Goal: Task Accomplishment & Management: Complete application form

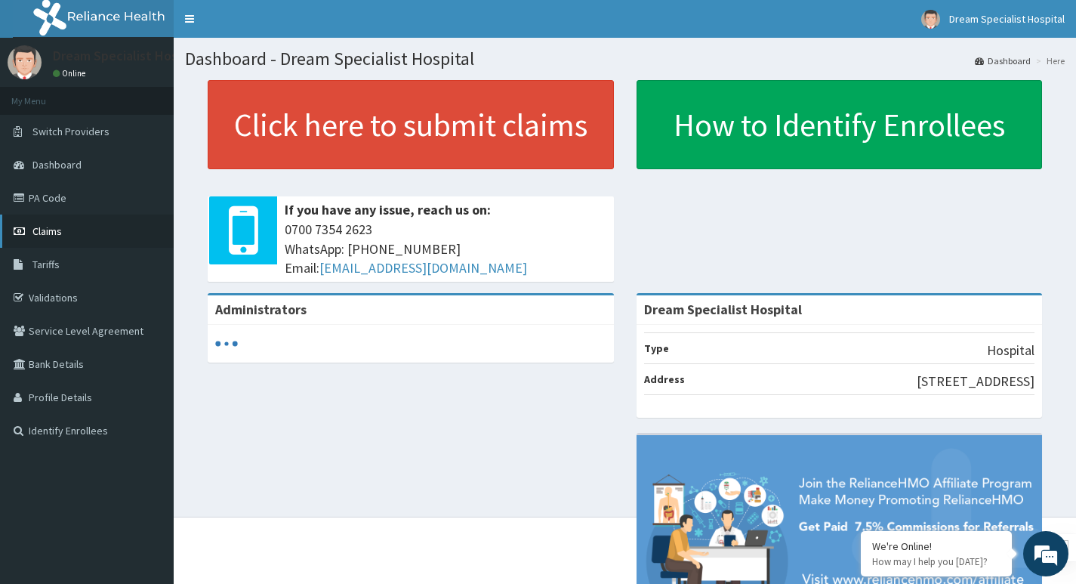
click at [46, 237] on span "Claims" at bounding box center [46, 231] width 29 height 14
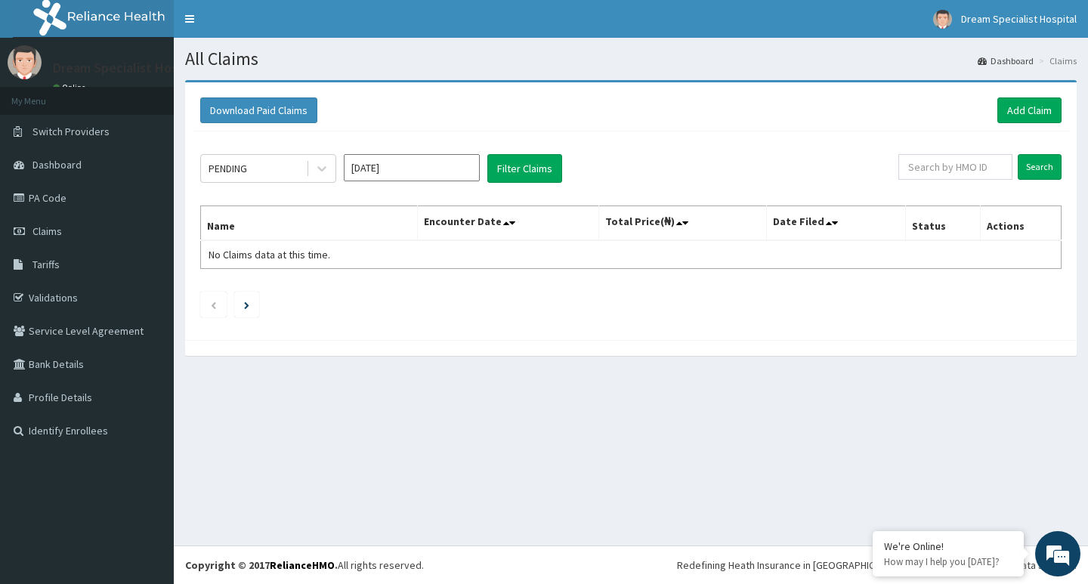
click at [1021, 102] on link "Add Claim" at bounding box center [1029, 110] width 64 height 26
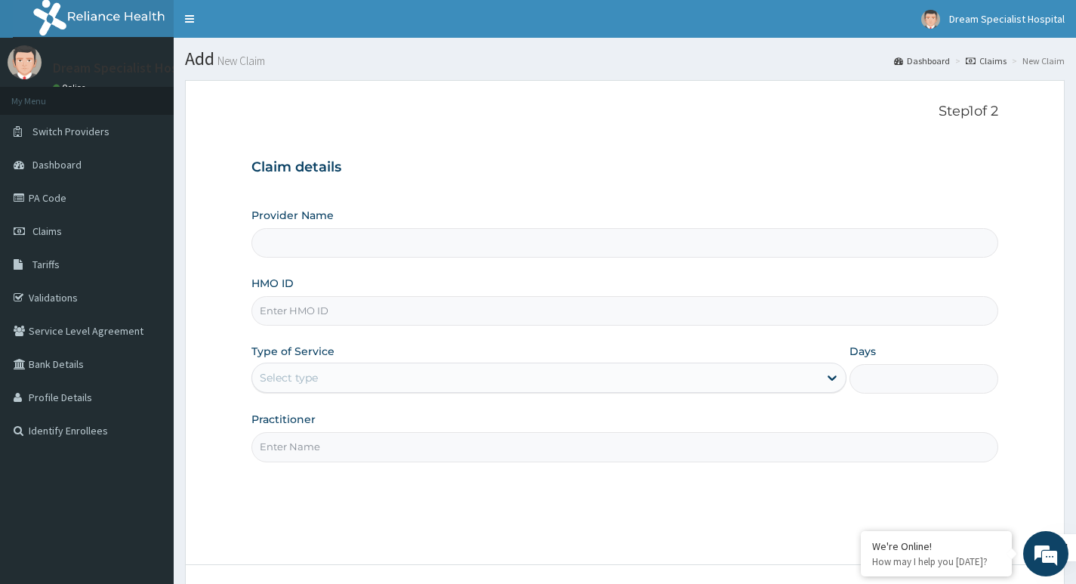
click at [289, 301] on input "HMO ID" at bounding box center [625, 310] width 747 height 29
type input "Dream Specialist Hospital"
paste input "aag/10004/a"
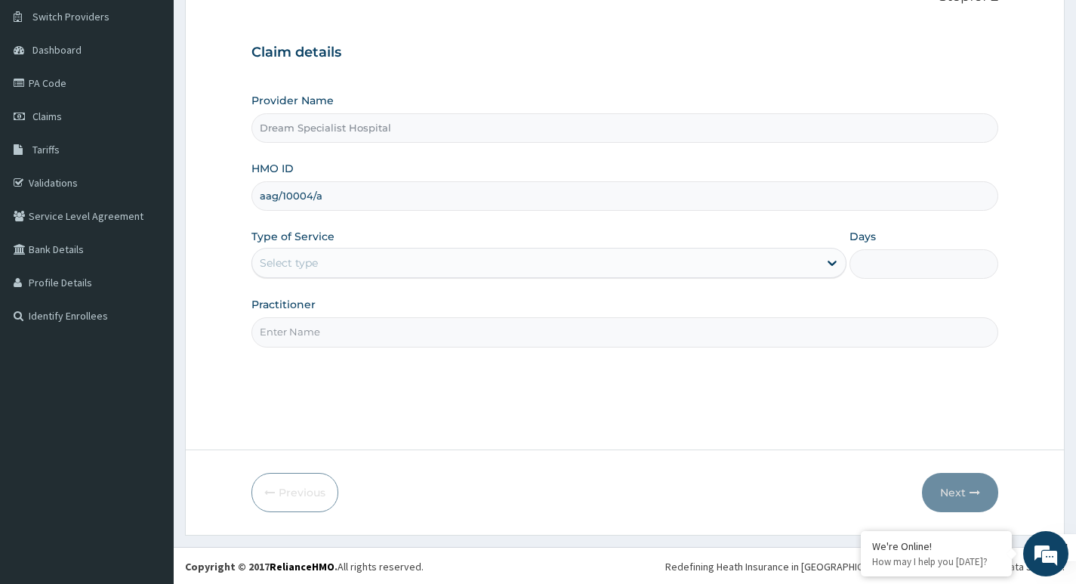
scroll to position [116, 0]
type input "aag/10004/a"
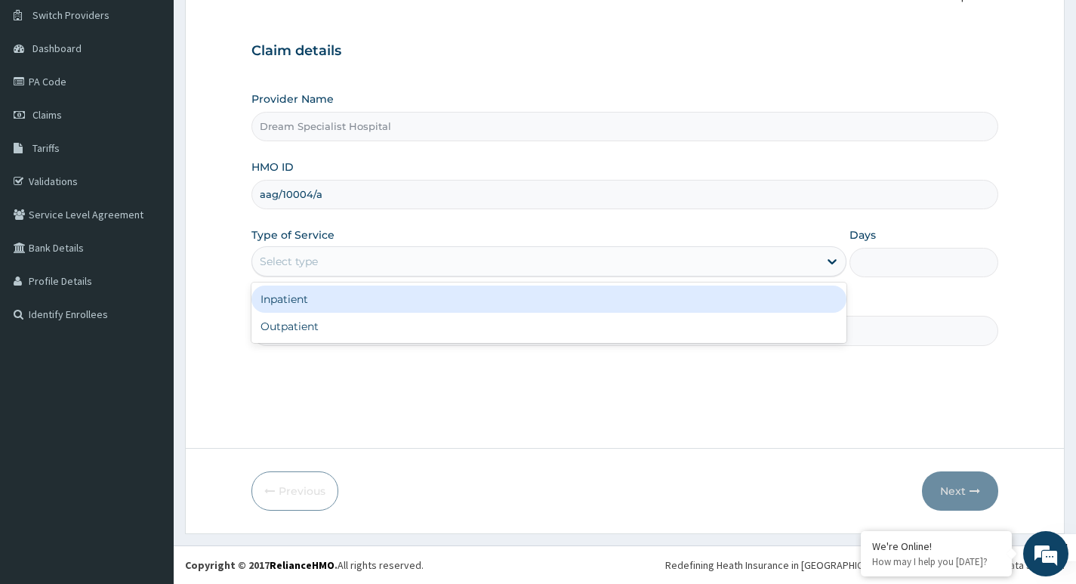
click at [294, 254] on div "Select type" at bounding box center [289, 261] width 58 height 15
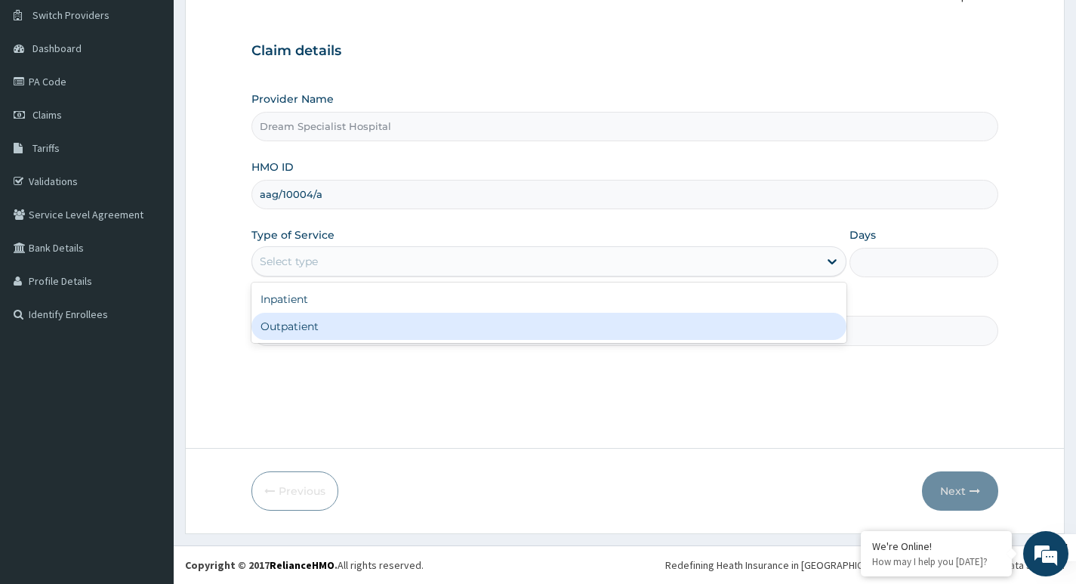
click at [292, 329] on div "Outpatient" at bounding box center [549, 326] width 595 height 27
type input "1"
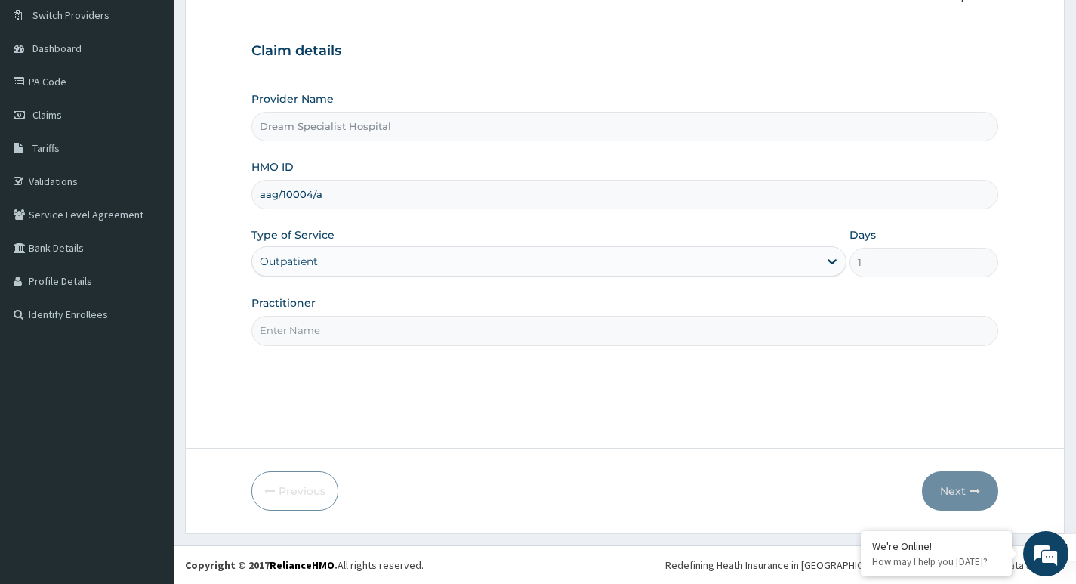
click at [292, 329] on input "Practitioner" at bounding box center [625, 330] width 747 height 29
click at [327, 333] on input "Practitioner" at bounding box center [625, 330] width 747 height 29
type input "[PERSON_NAME]"
click at [953, 489] on button "Next" at bounding box center [960, 490] width 76 height 39
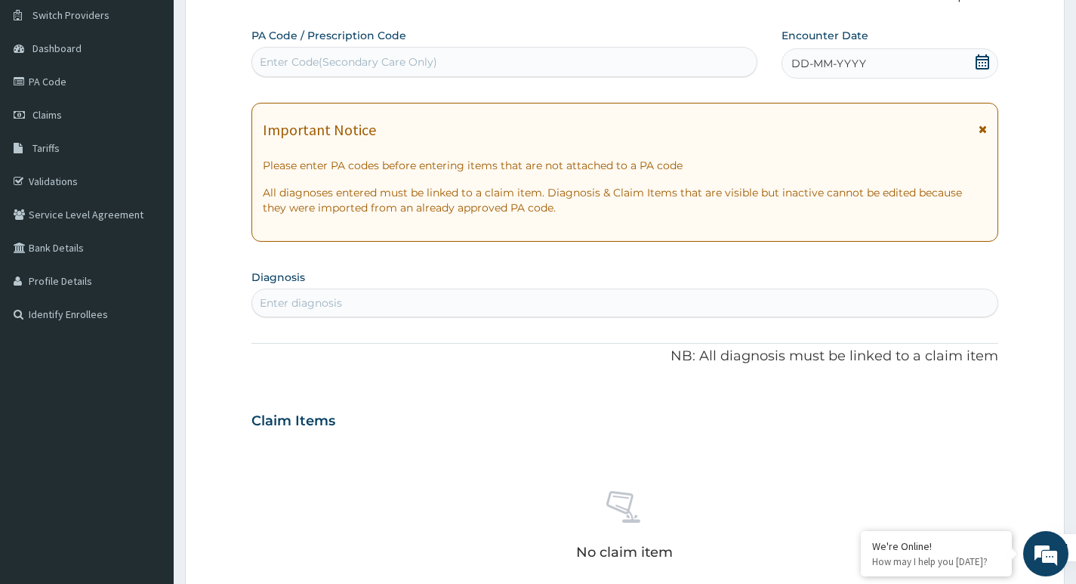
scroll to position [41, 0]
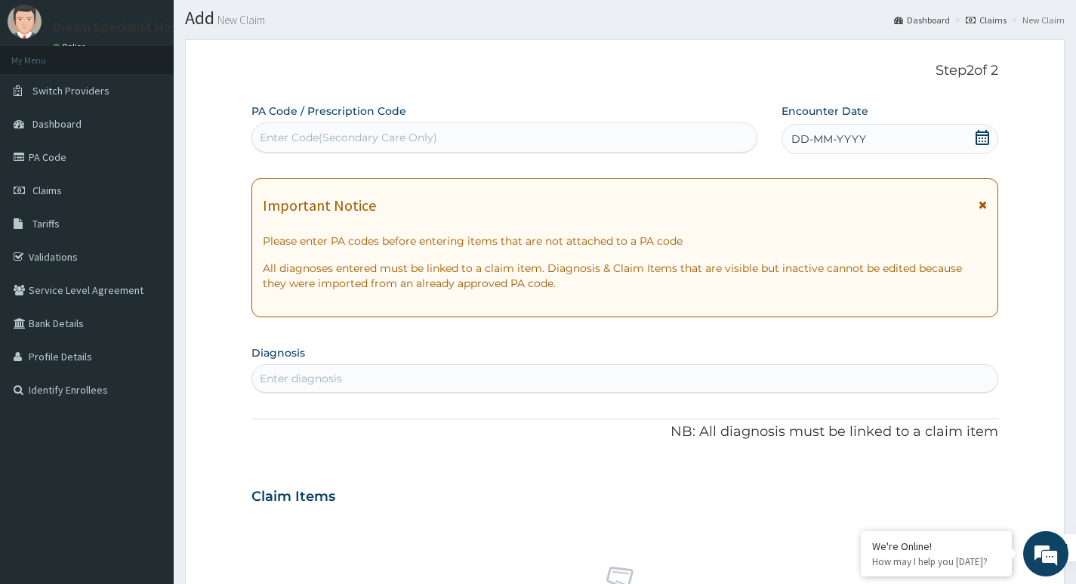
click at [976, 137] on icon at bounding box center [982, 137] width 15 height 15
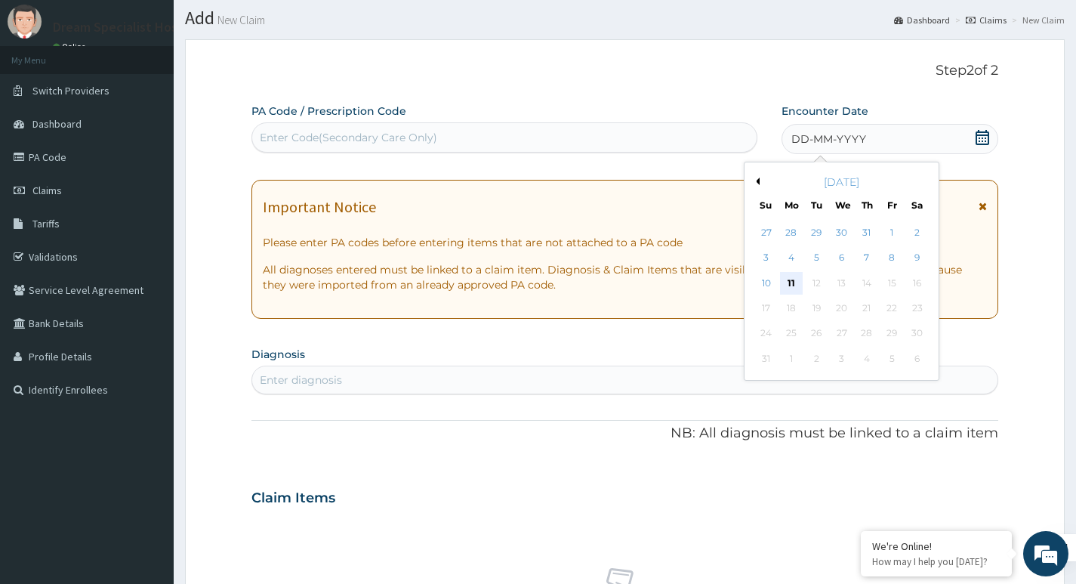
click at [783, 281] on div "11" at bounding box center [791, 283] width 23 height 23
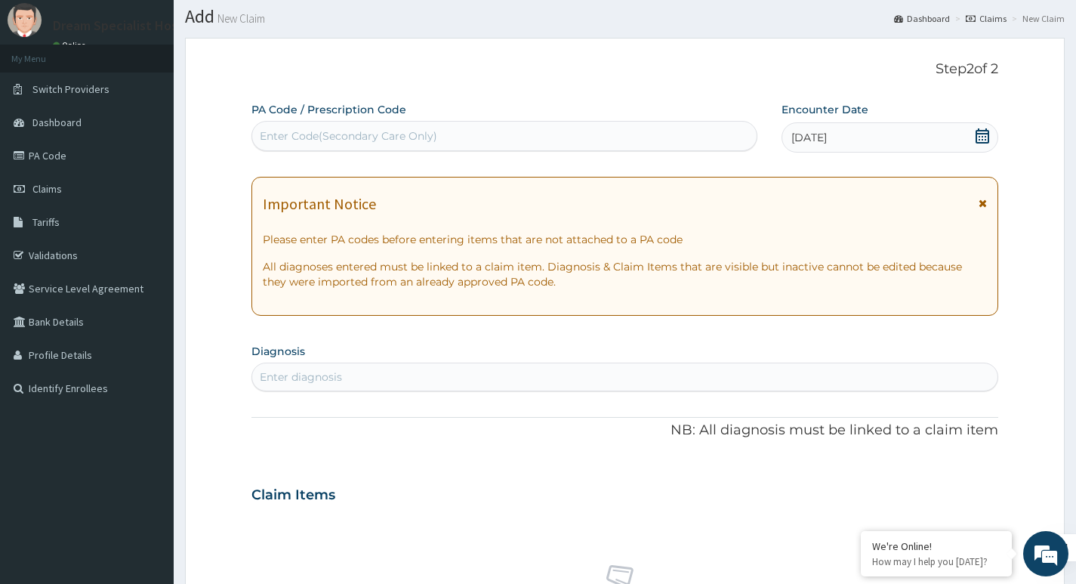
scroll to position [267, 0]
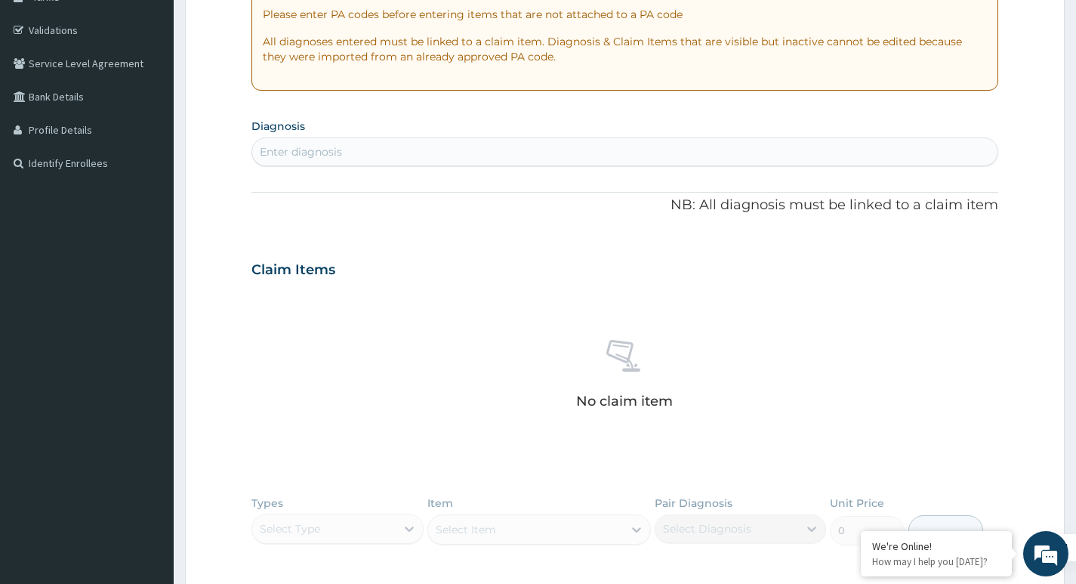
click at [325, 153] on div "Enter diagnosis" at bounding box center [301, 151] width 82 height 15
type input "malaria"
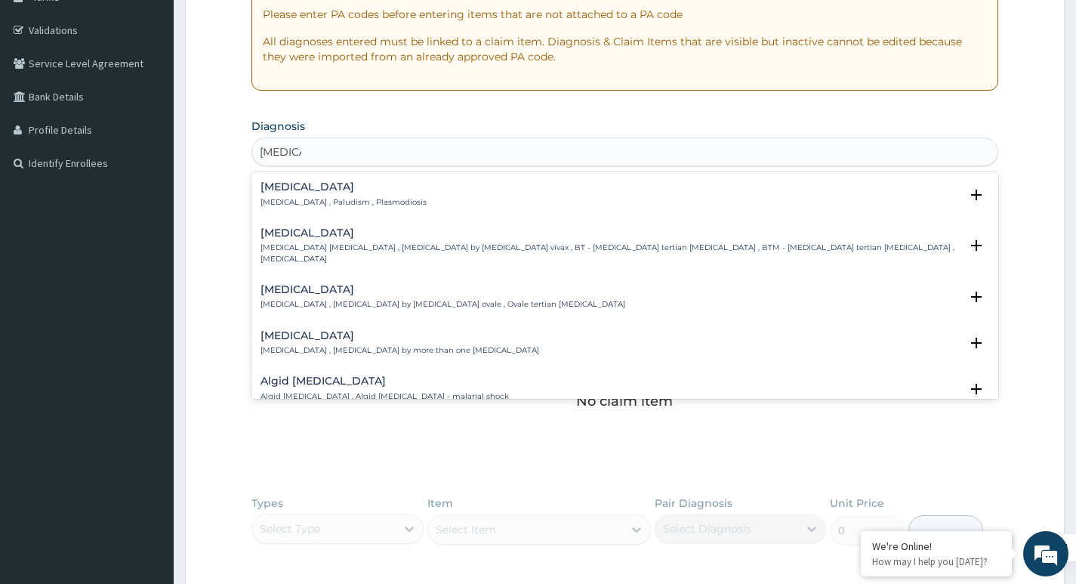
click at [337, 200] on p "Malaria , Paludism , Plasmodiosis" at bounding box center [344, 202] width 166 height 11
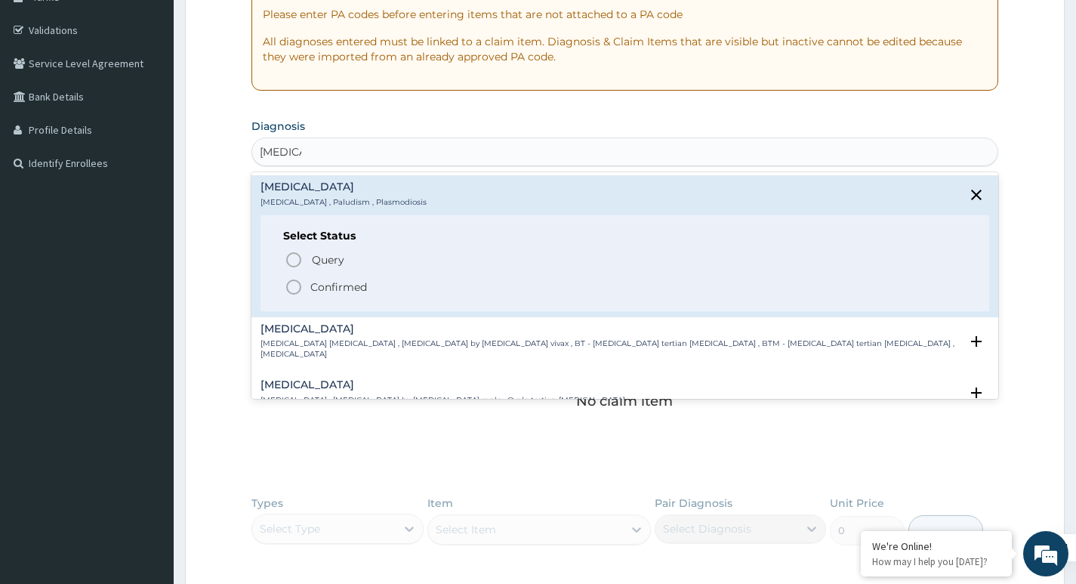
click at [329, 287] on p "Confirmed" at bounding box center [338, 287] width 57 height 15
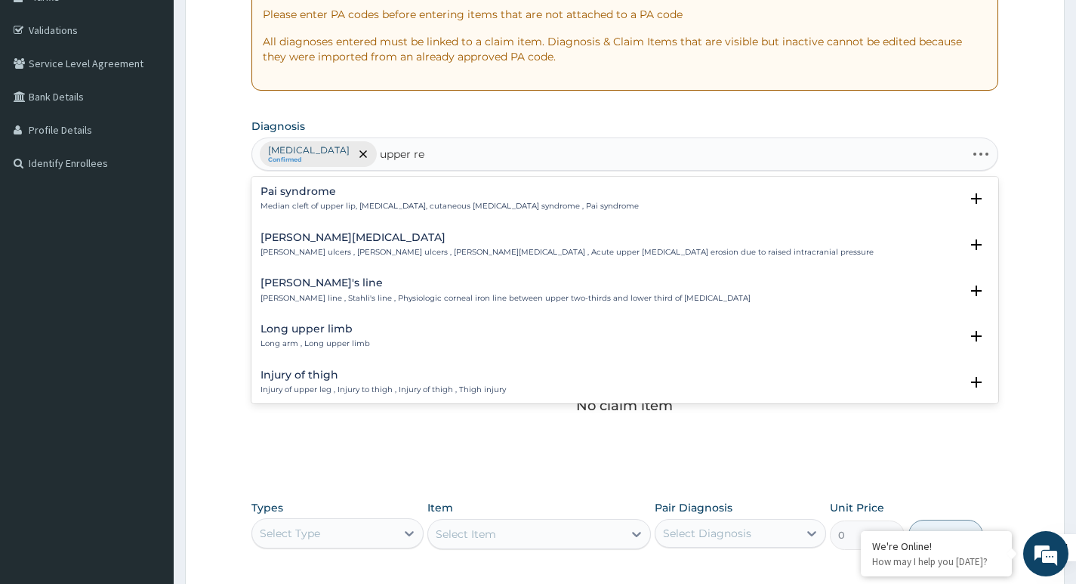
type input "upper res"
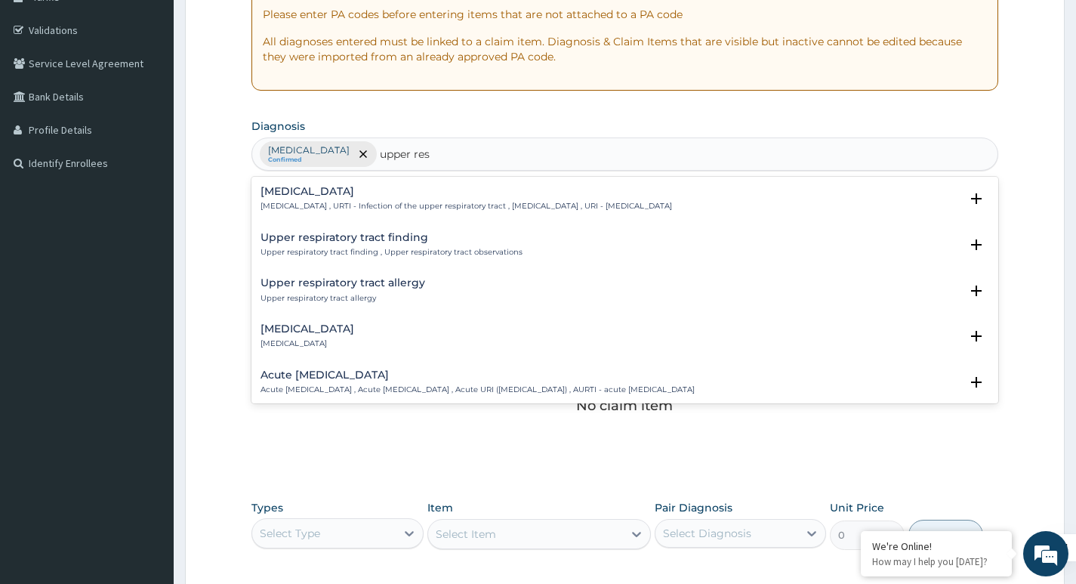
click at [330, 195] on h4 "Upper respiratory infection" at bounding box center [467, 191] width 412 height 11
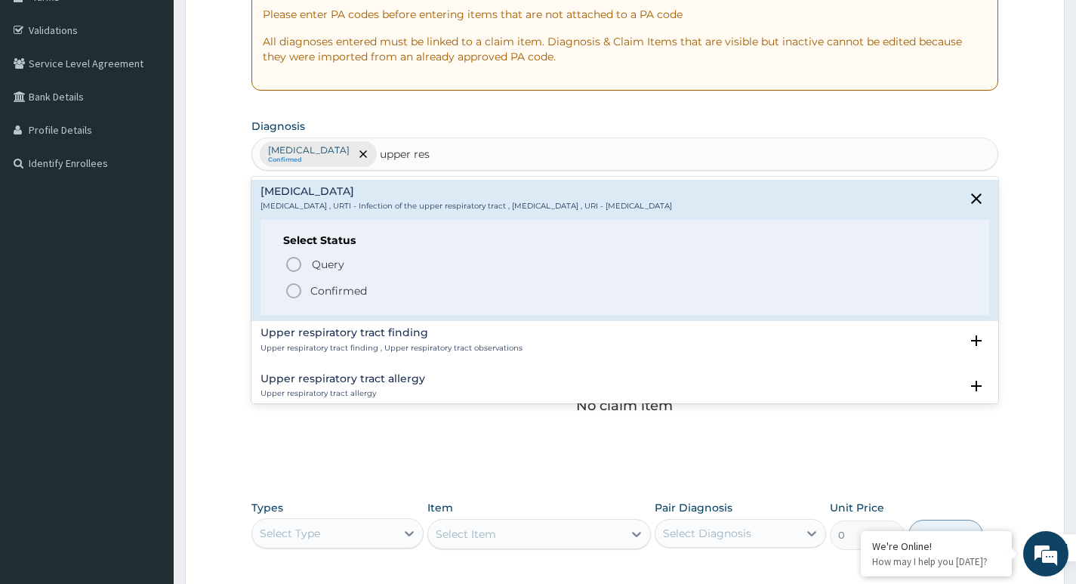
click at [343, 291] on p "Confirmed" at bounding box center [338, 290] width 57 height 15
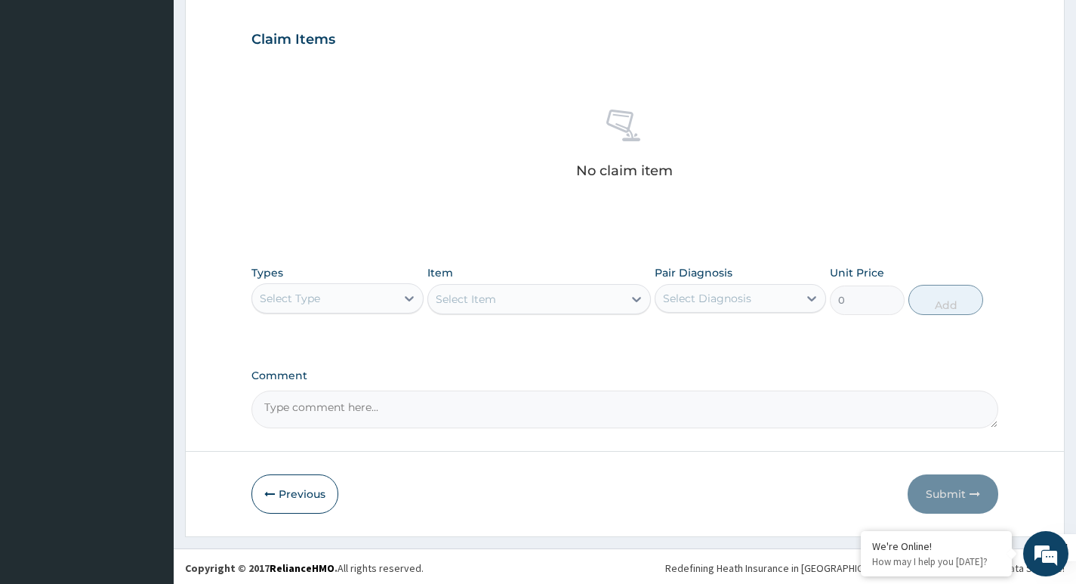
scroll to position [505, 0]
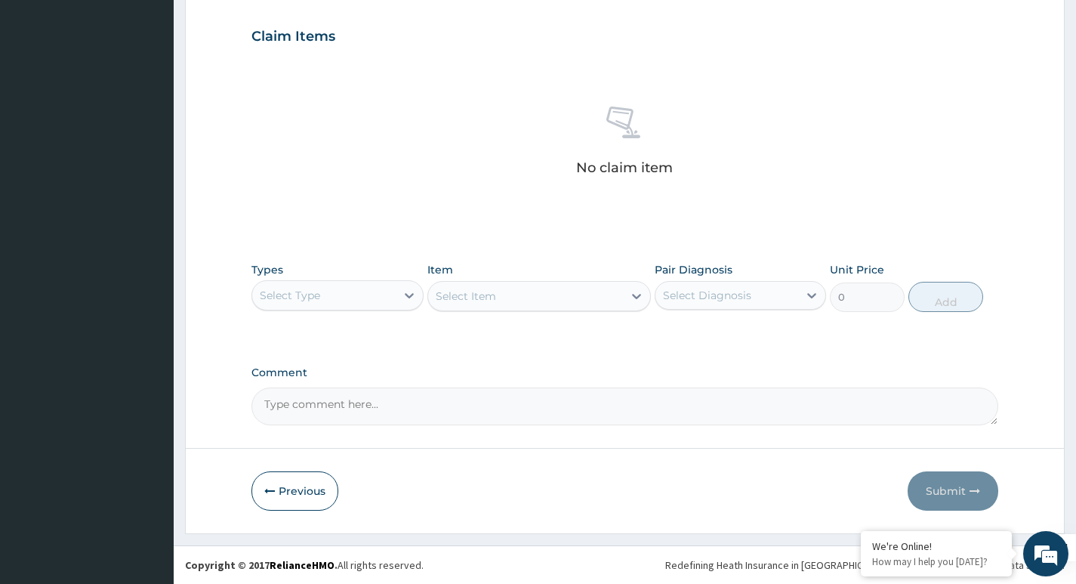
click at [357, 291] on div "Select Type" at bounding box center [323, 295] width 143 height 24
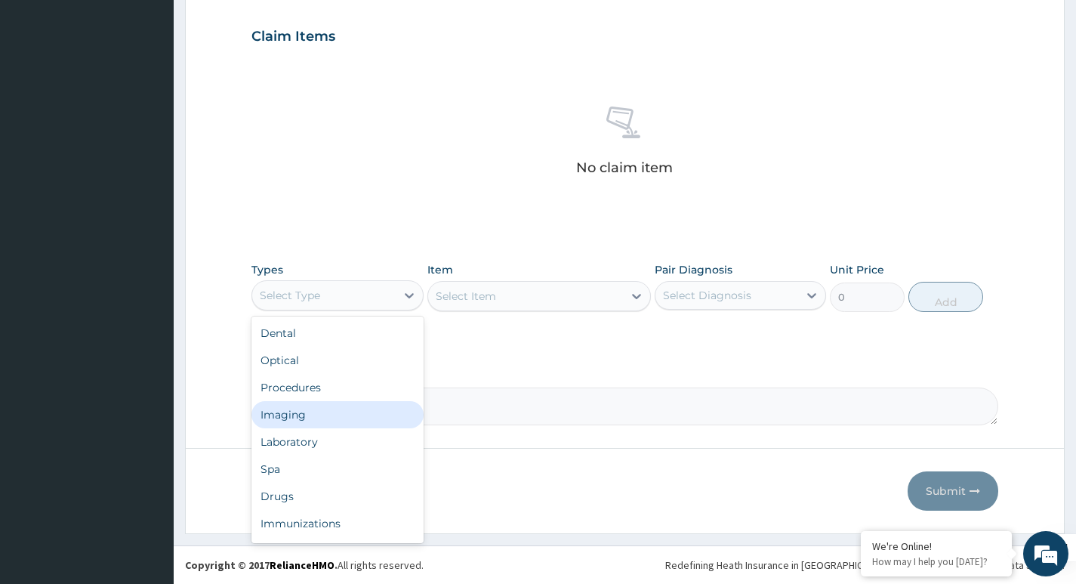
click at [296, 395] on div "Procedures" at bounding box center [337, 387] width 171 height 27
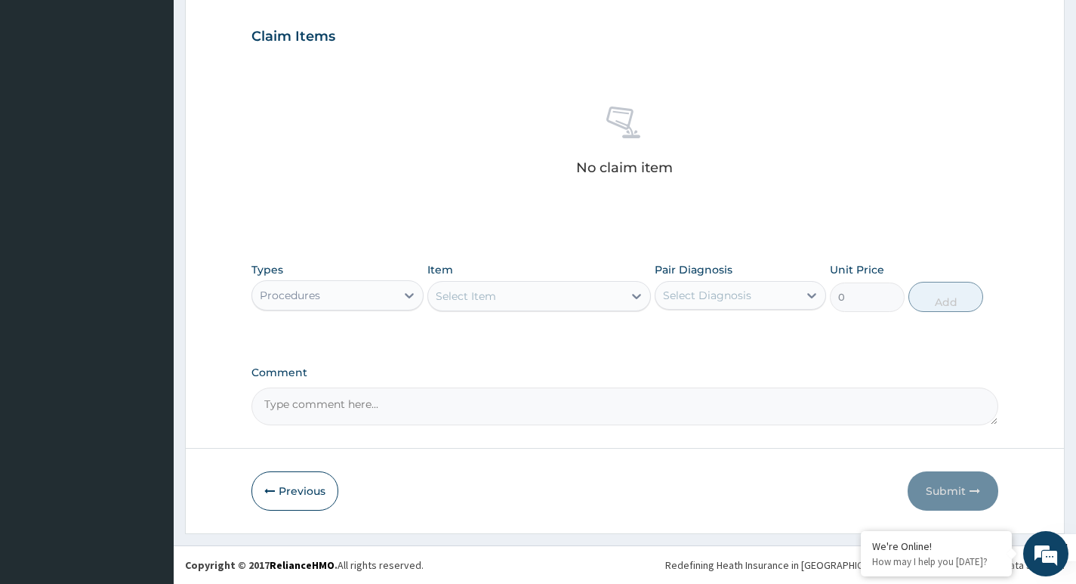
type input "c"
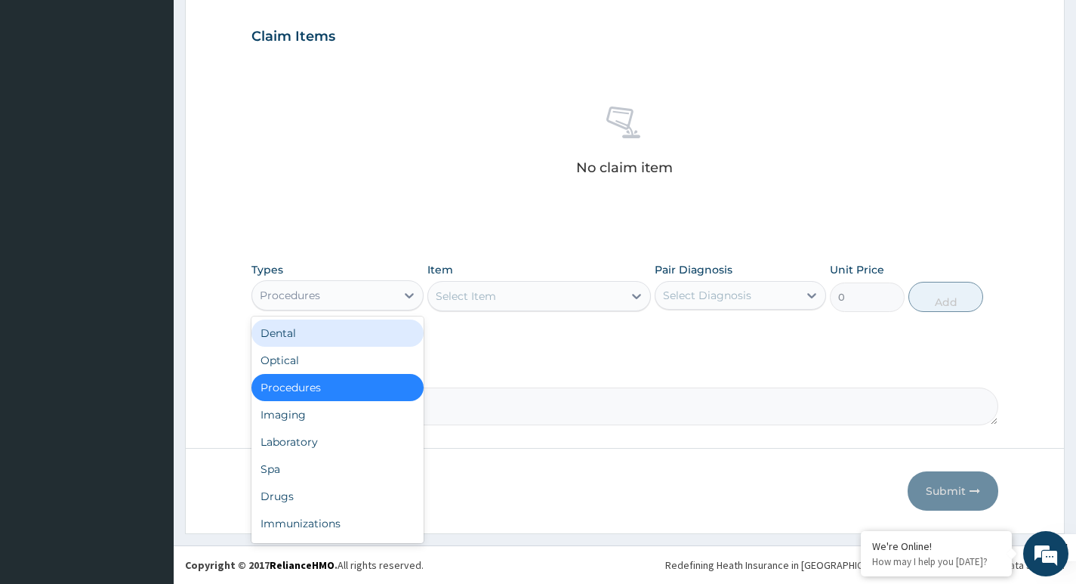
click at [468, 301] on div "Select Item" at bounding box center [466, 296] width 60 height 15
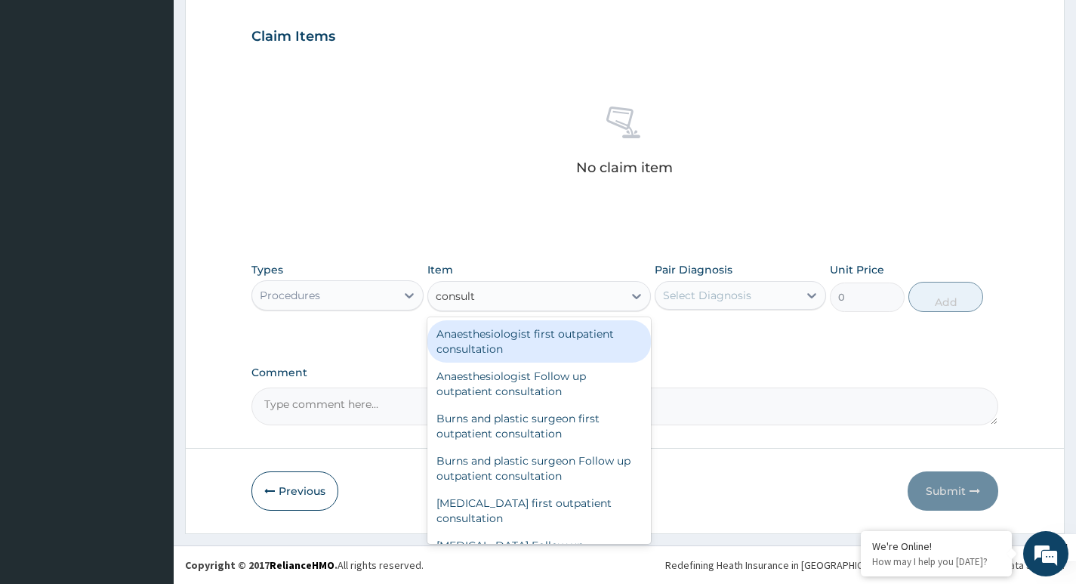
type input "consulta"
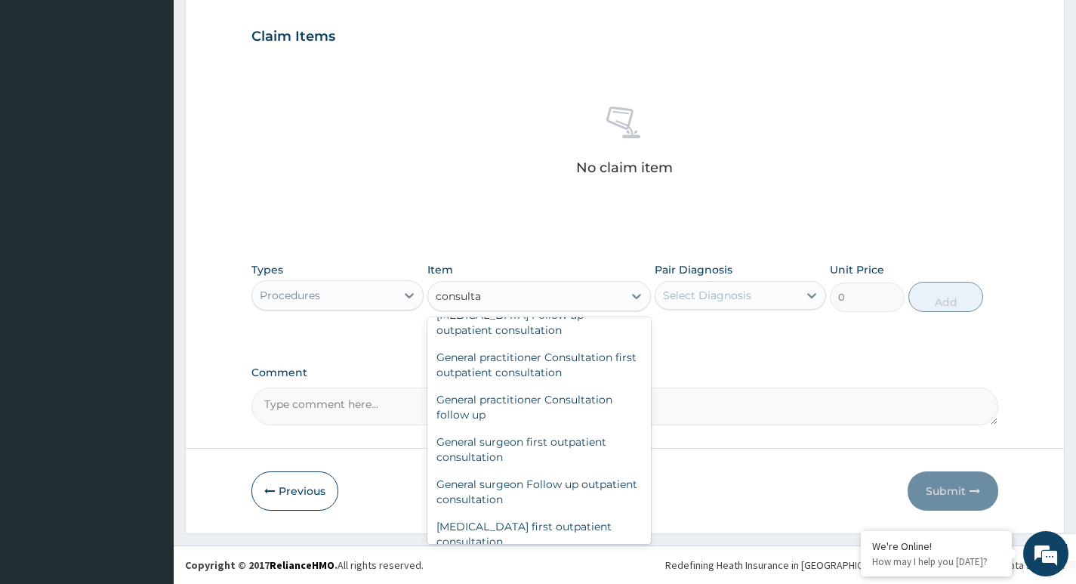
scroll to position [831, 0]
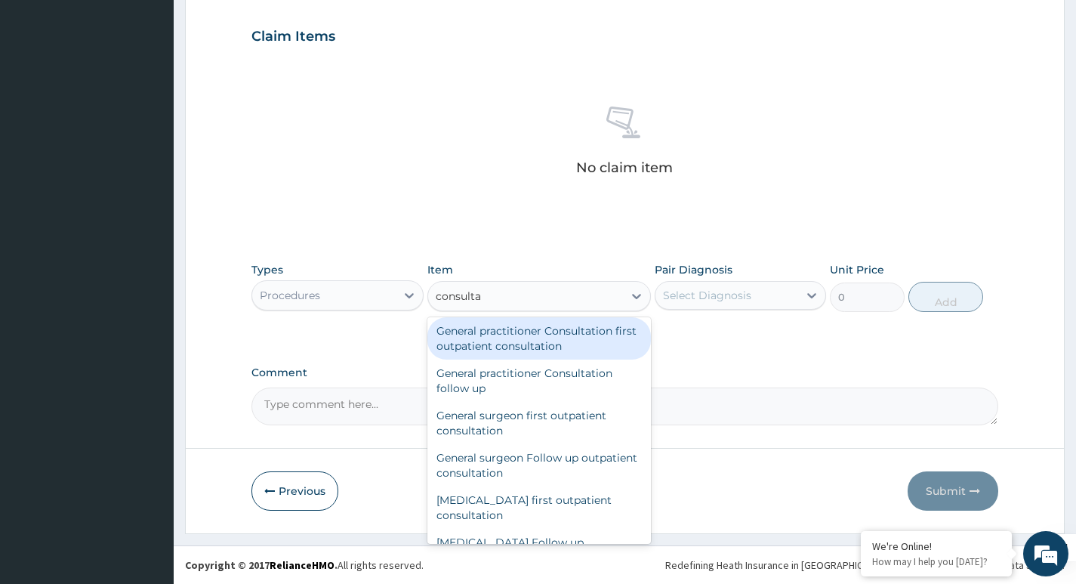
click at [563, 360] on div "General practitioner Consultation first outpatient consultation" at bounding box center [540, 338] width 224 height 42
type input "3600"
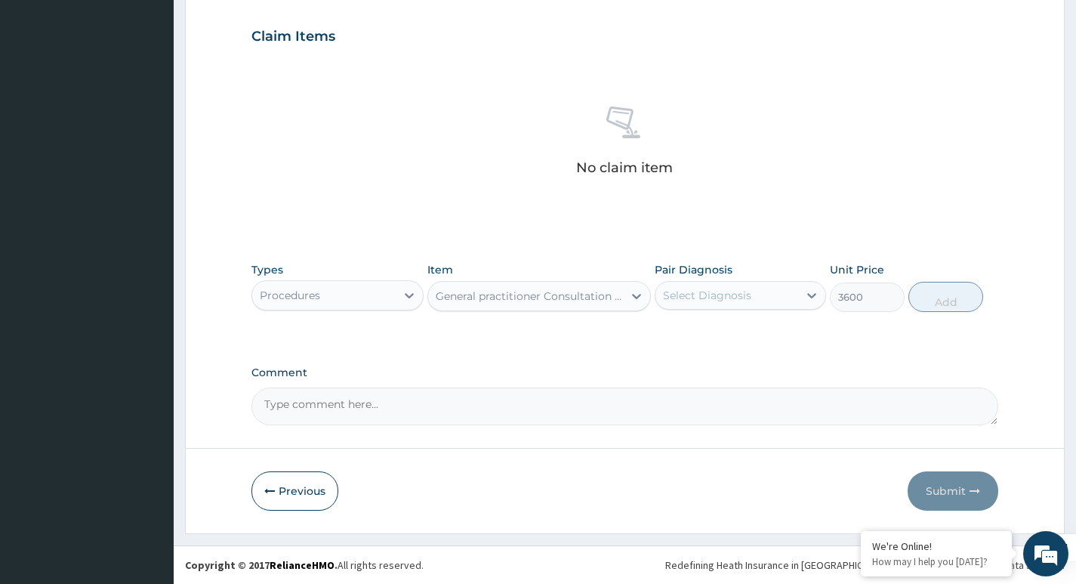
click at [719, 295] on div "Select Diagnosis" at bounding box center [707, 295] width 88 height 15
click at [702, 342] on div "Malaria" at bounding box center [740, 334] width 171 height 31
checkbox input "true"
click at [755, 279] on div "Pair Diagnosis option Malaria, selected. option Malaria selected, 1 of 2. 2 res…" at bounding box center [740, 287] width 171 height 50
click at [721, 301] on div "Malaria" at bounding box center [727, 296] width 143 height 26
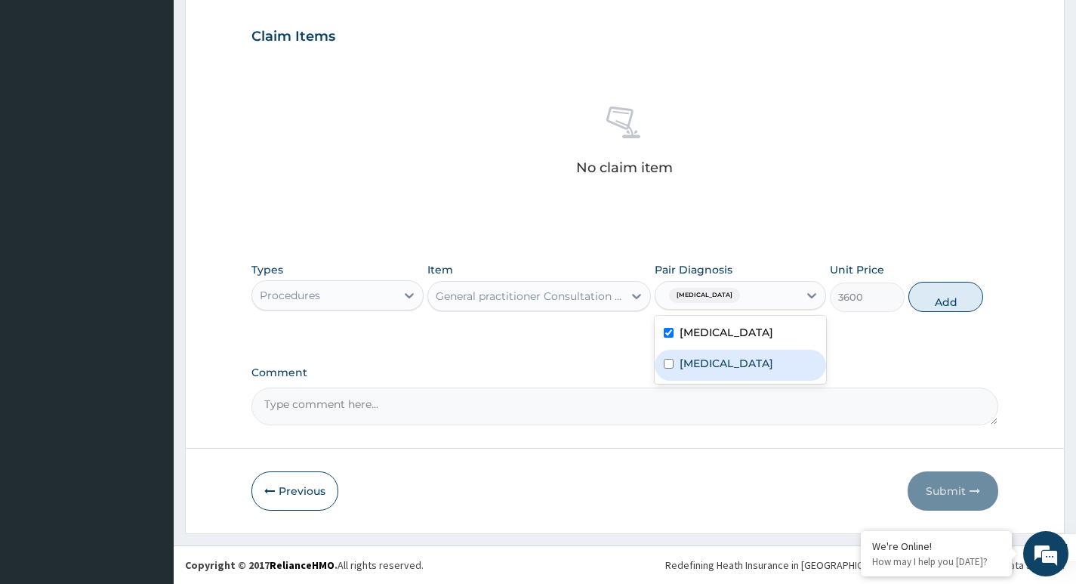
click at [712, 371] on label "Upper respiratory infection" at bounding box center [727, 363] width 94 height 15
checkbox input "true"
click at [927, 295] on button "Add" at bounding box center [946, 297] width 75 height 30
type input "0"
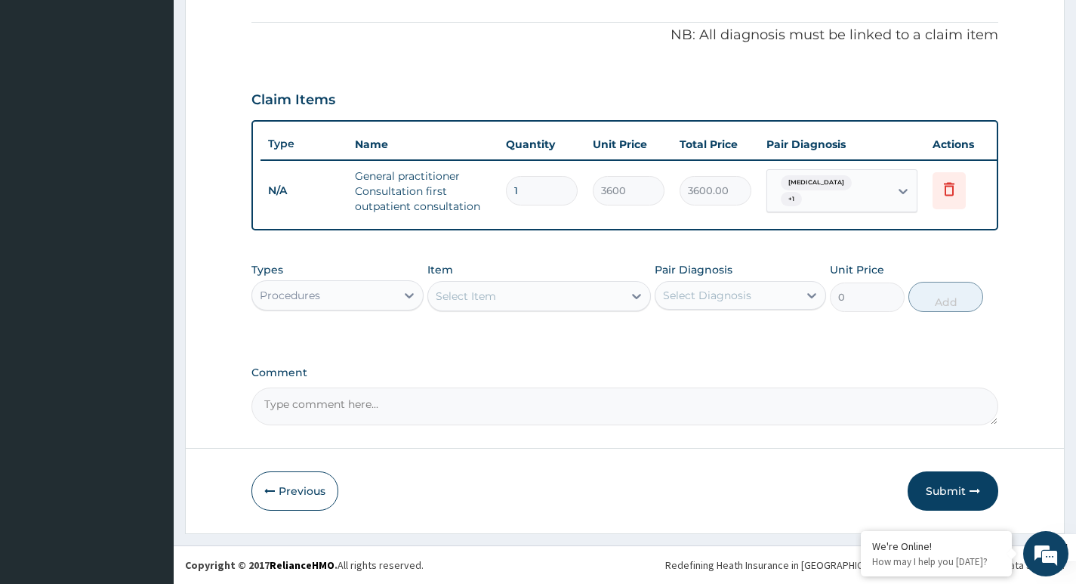
scroll to position [453, 0]
click at [314, 297] on div "Procedures" at bounding box center [290, 295] width 60 height 15
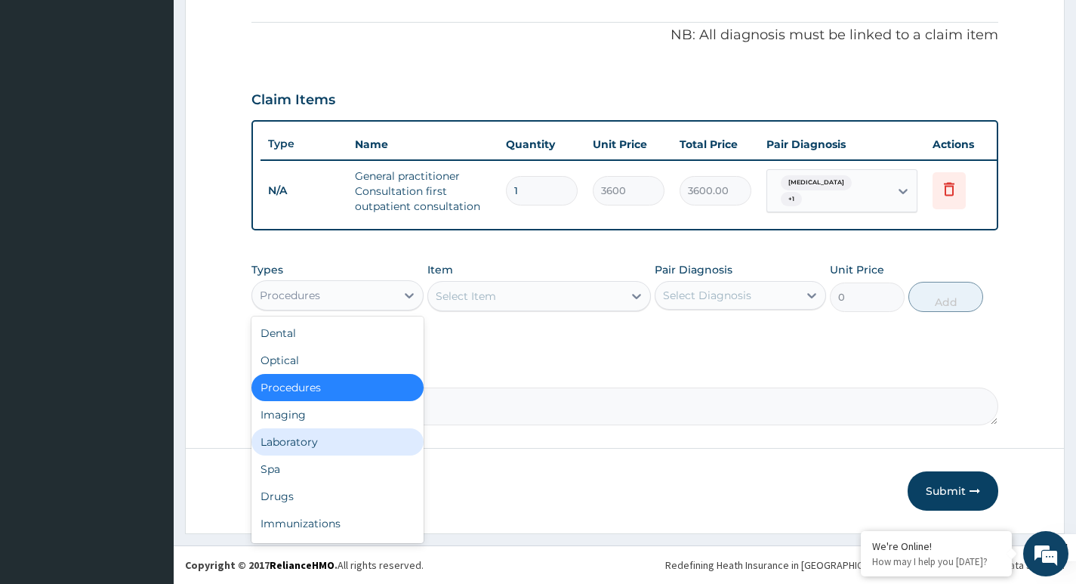
click at [299, 444] on div "Laboratory" at bounding box center [337, 441] width 171 height 27
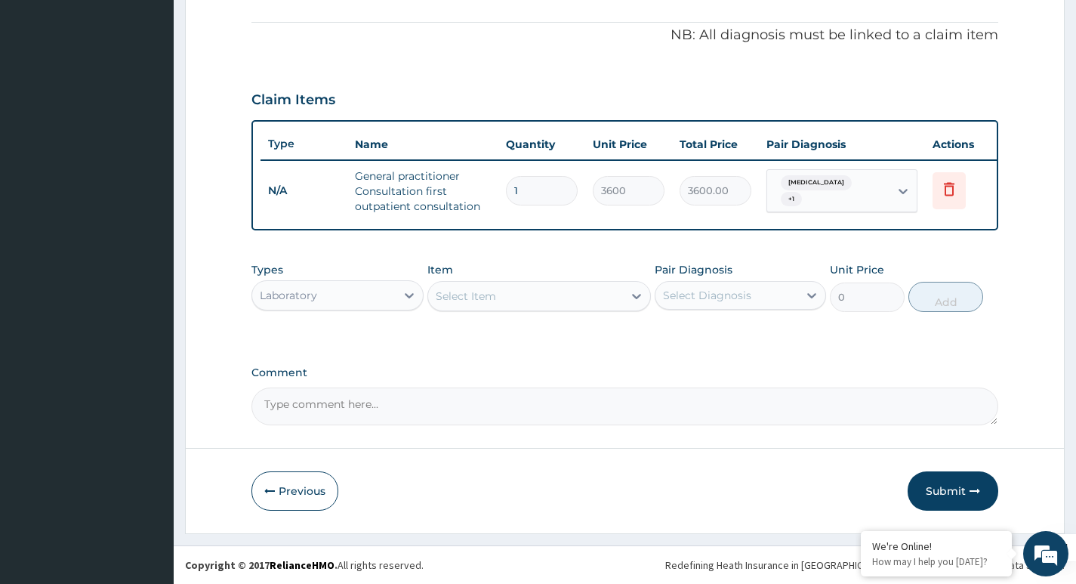
click at [512, 294] on div "Select Item" at bounding box center [526, 296] width 196 height 24
type input "malar"
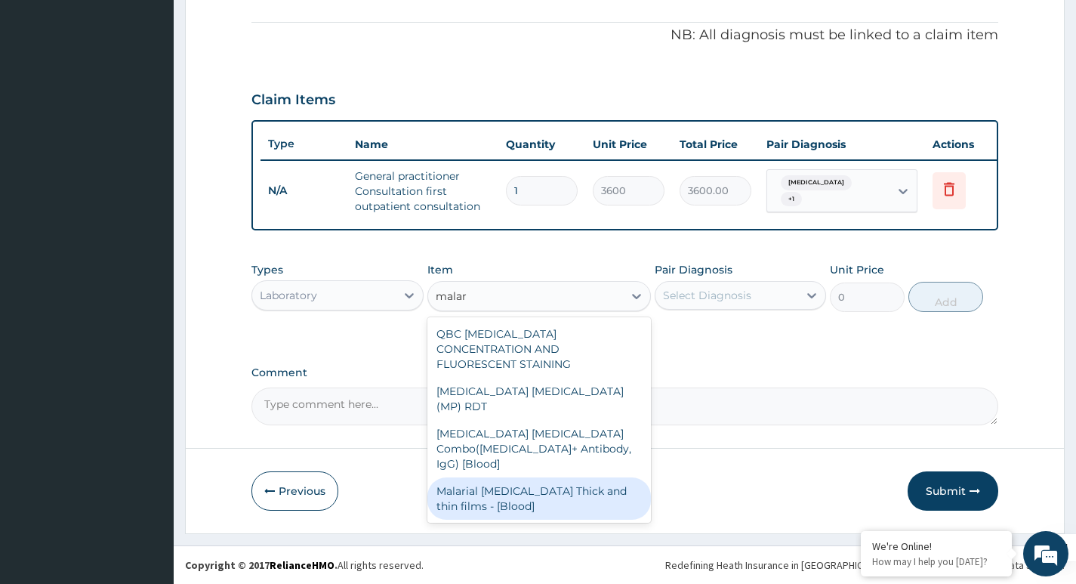
drag, startPoint x: 517, startPoint y: 445, endPoint x: 690, endPoint y: 389, distance: 182.5
click at [523, 477] on div "Malarial Parasite Thick and thin films - [Blood]" at bounding box center [540, 498] width 224 height 42
type input "2100"
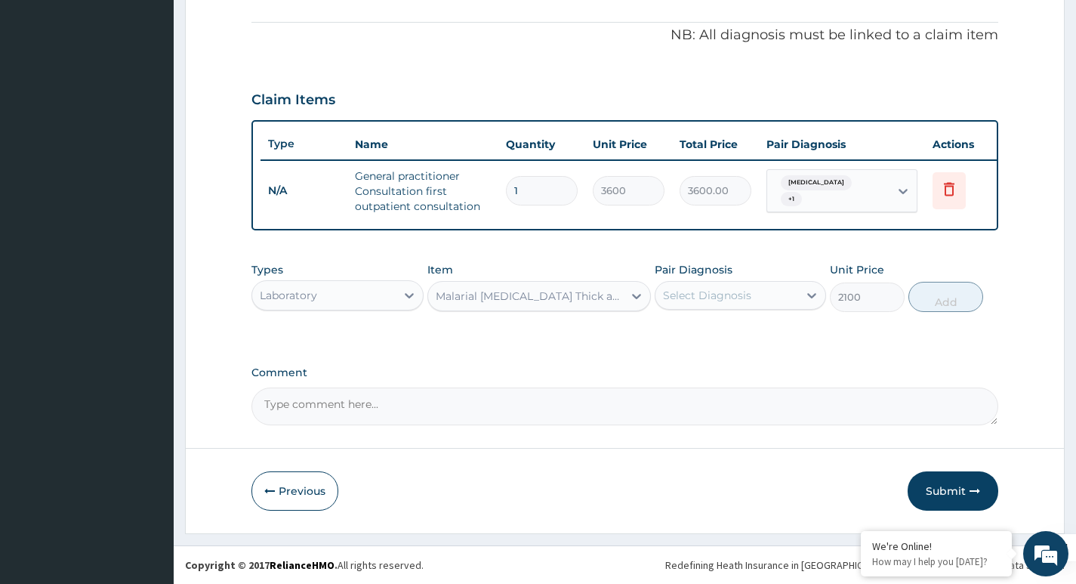
click at [721, 306] on div "Select Diagnosis" at bounding box center [727, 295] width 143 height 24
click at [712, 335] on label "Malaria" at bounding box center [727, 332] width 94 height 15
checkbox input "true"
click at [944, 304] on button "Add" at bounding box center [946, 297] width 75 height 30
type input "0"
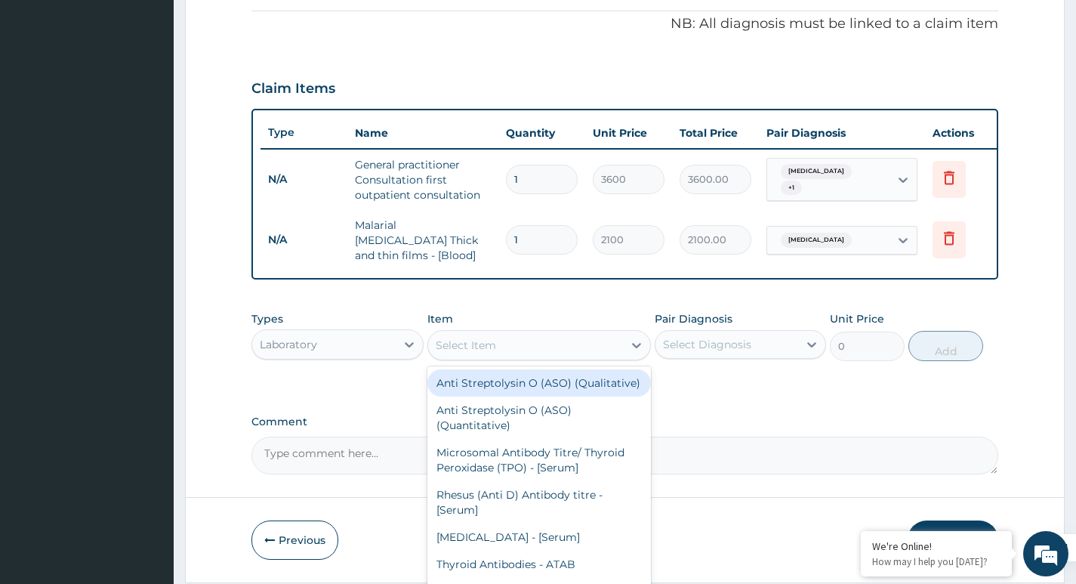
click at [497, 336] on div "Select Item" at bounding box center [526, 345] width 196 height 24
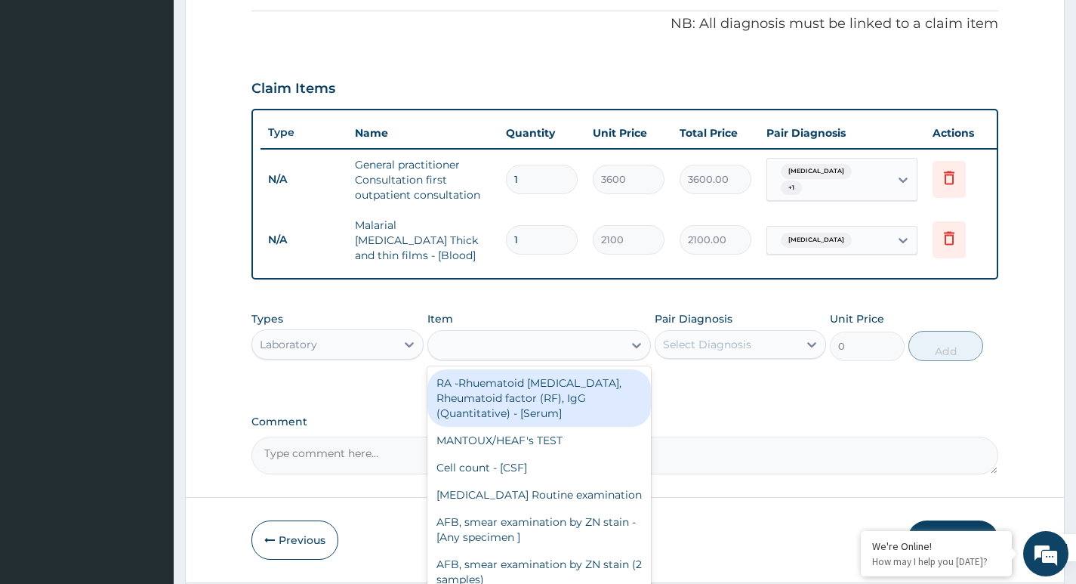
type input "f"
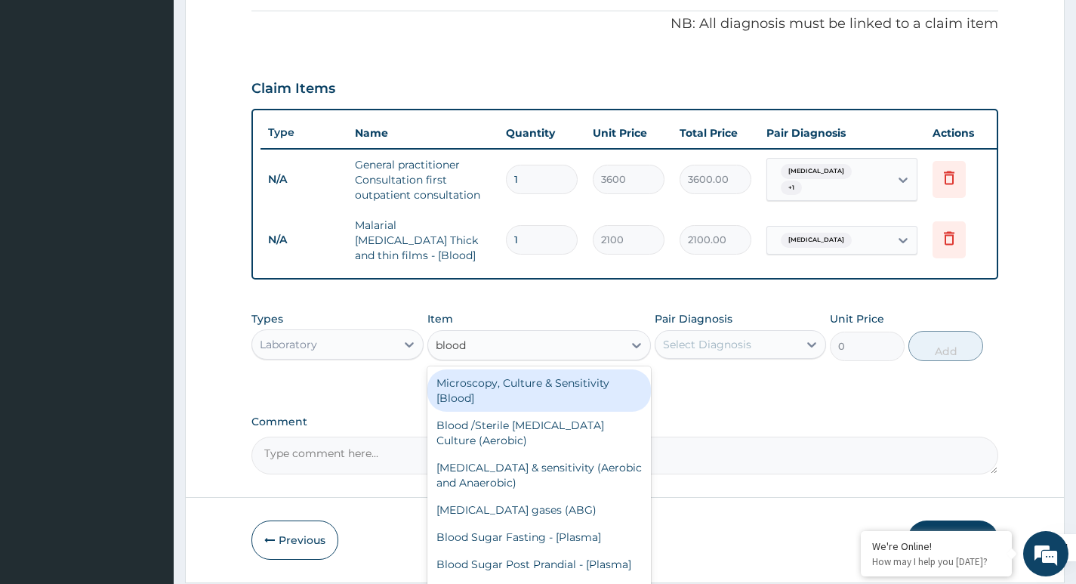
type input "blood c"
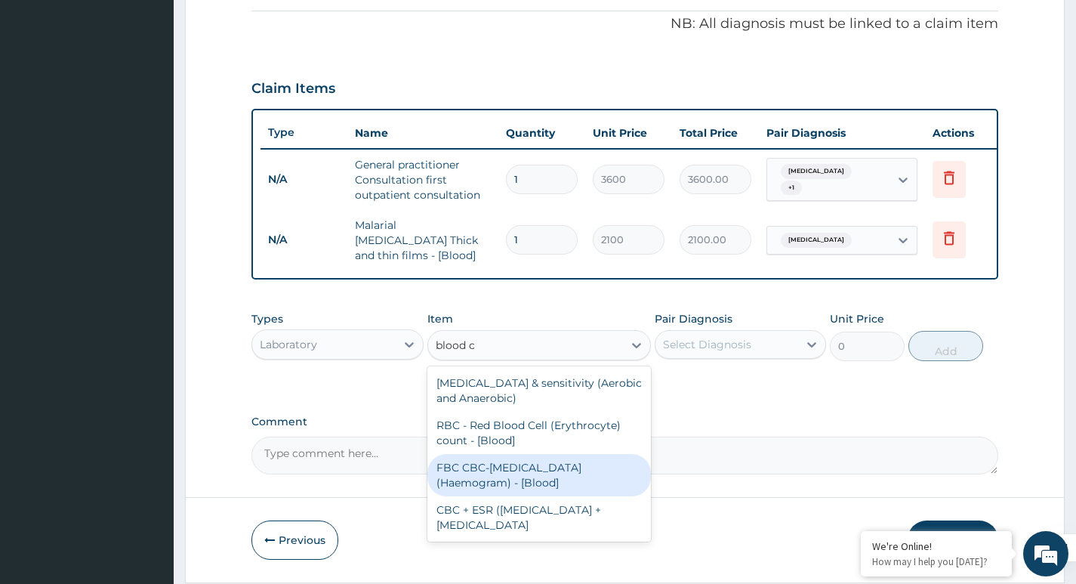
click at [492, 490] on div "FBC CBC-Complete Blood Count (Haemogram) - [Blood]" at bounding box center [540, 475] width 224 height 42
type input "4200"
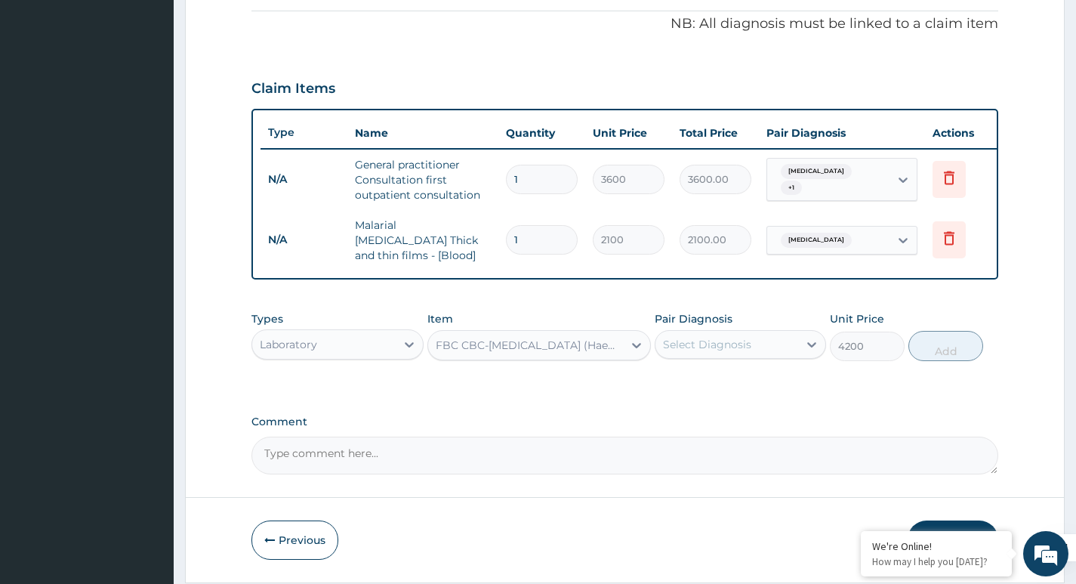
click at [773, 341] on div "Select Diagnosis" at bounding box center [727, 344] width 143 height 24
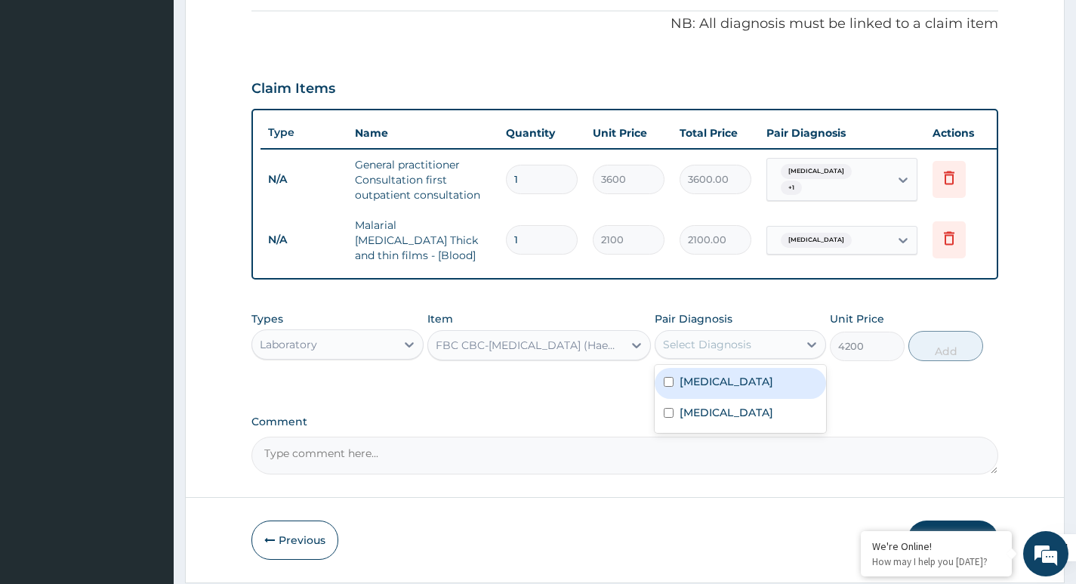
click at [722, 388] on div "Malaria" at bounding box center [740, 383] width 171 height 31
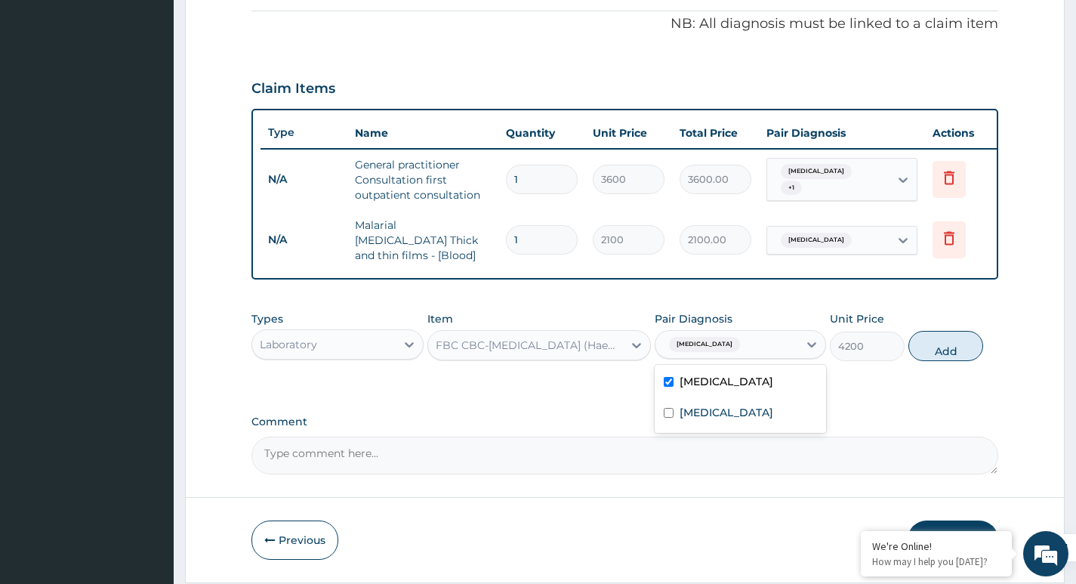
click at [746, 348] on input "text" at bounding box center [747, 344] width 2 height 15
click at [671, 381] on input "checkbox" at bounding box center [669, 382] width 10 height 10
checkbox input "false"
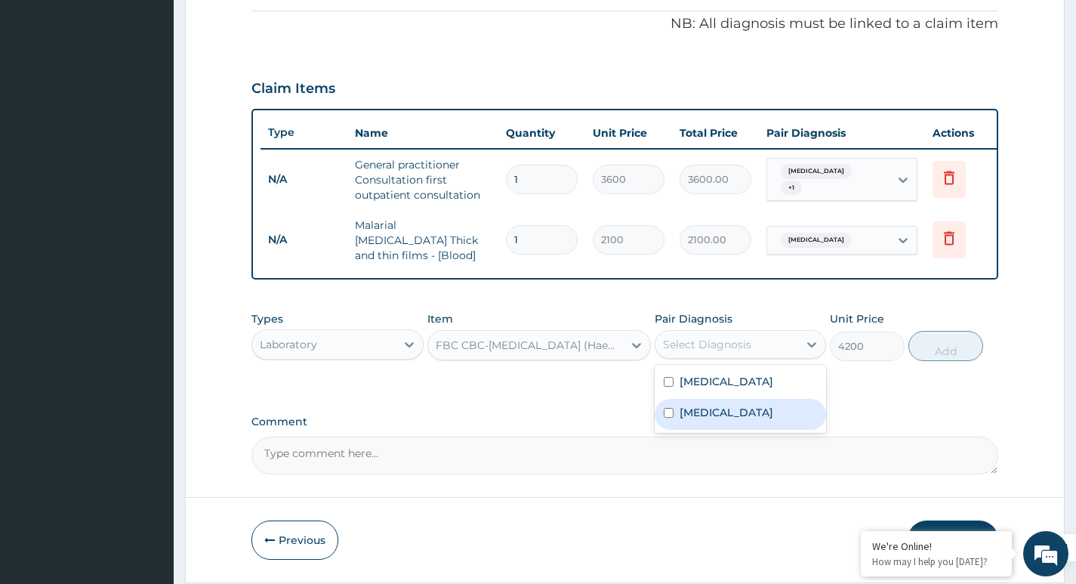
click at [691, 420] on label "Upper respiratory infection" at bounding box center [727, 412] width 94 height 15
checkbox input "true"
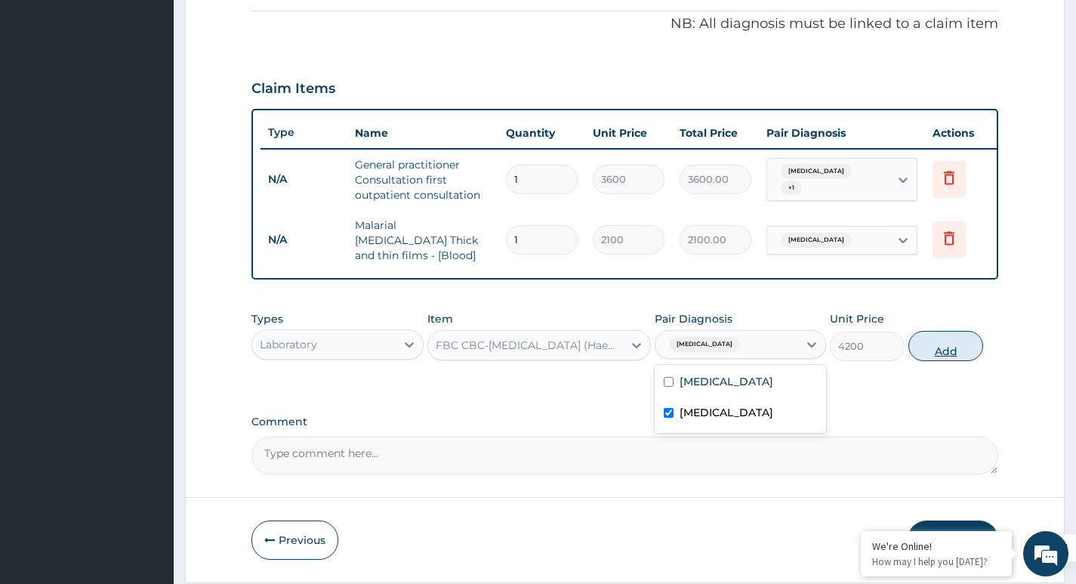
click at [934, 360] on button "Add" at bounding box center [946, 346] width 75 height 30
type input "0"
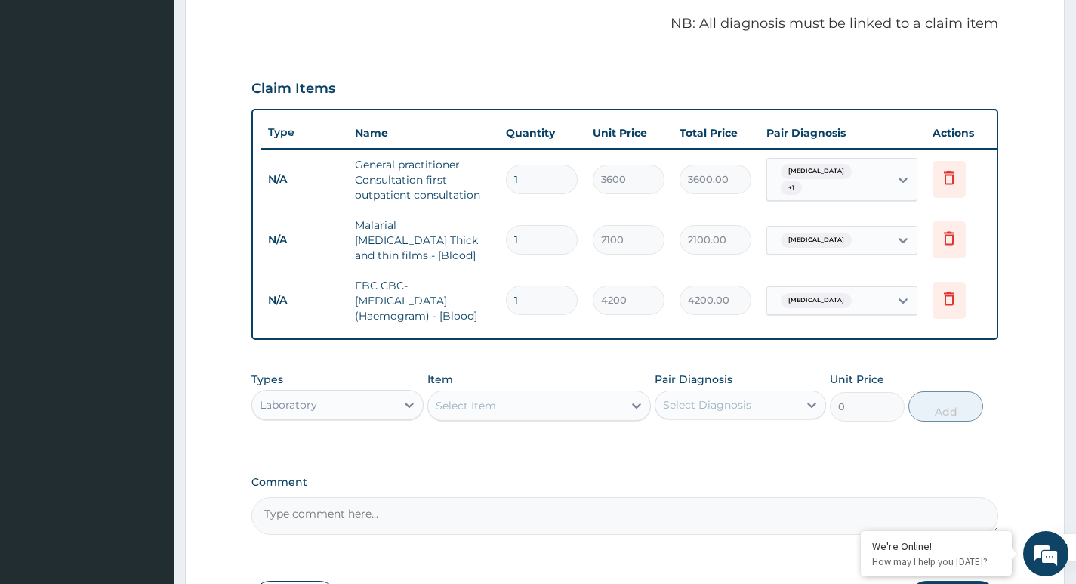
click at [335, 412] on div "Laboratory" at bounding box center [323, 405] width 143 height 24
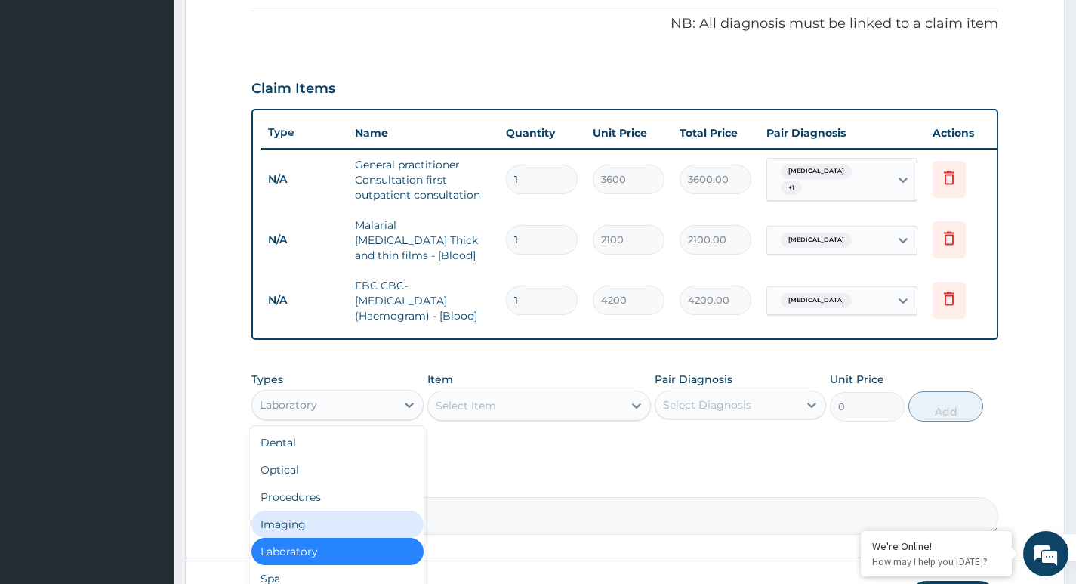
scroll to position [51, 0]
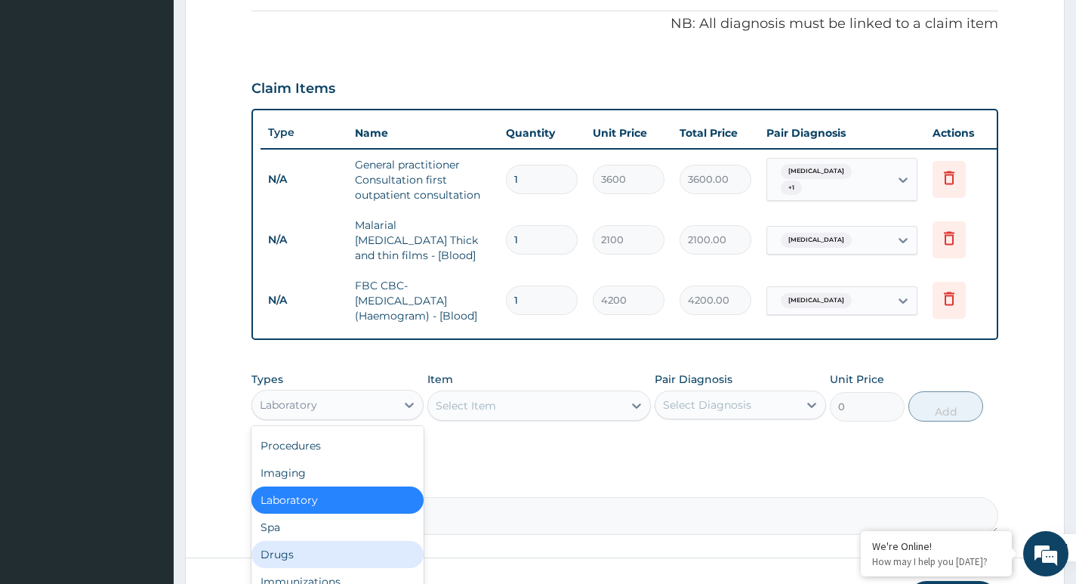
click at [281, 548] on div "Drugs" at bounding box center [337, 554] width 171 height 27
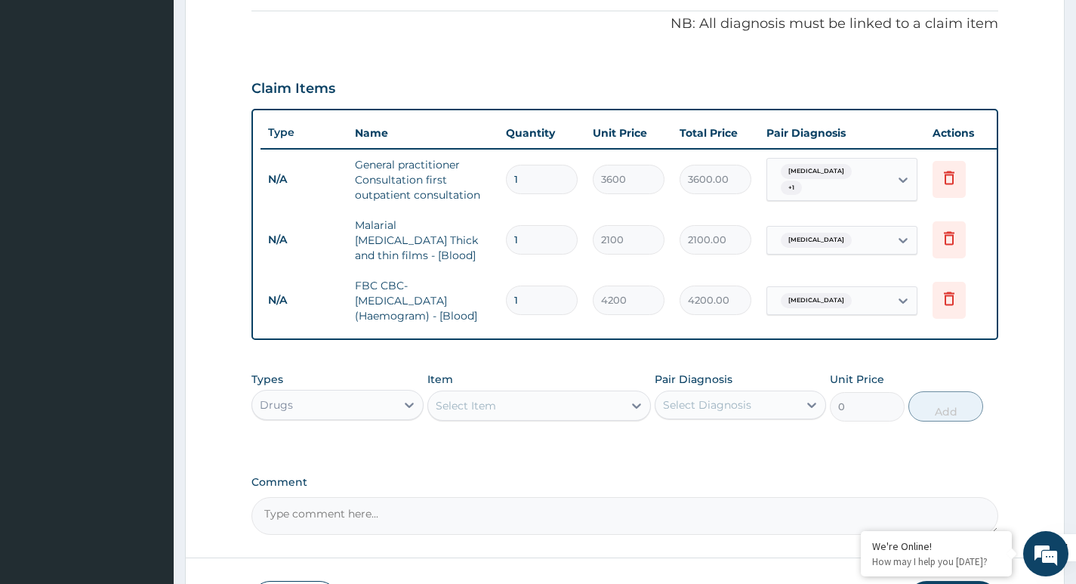
click at [511, 415] on div "Select Item" at bounding box center [526, 406] width 196 height 24
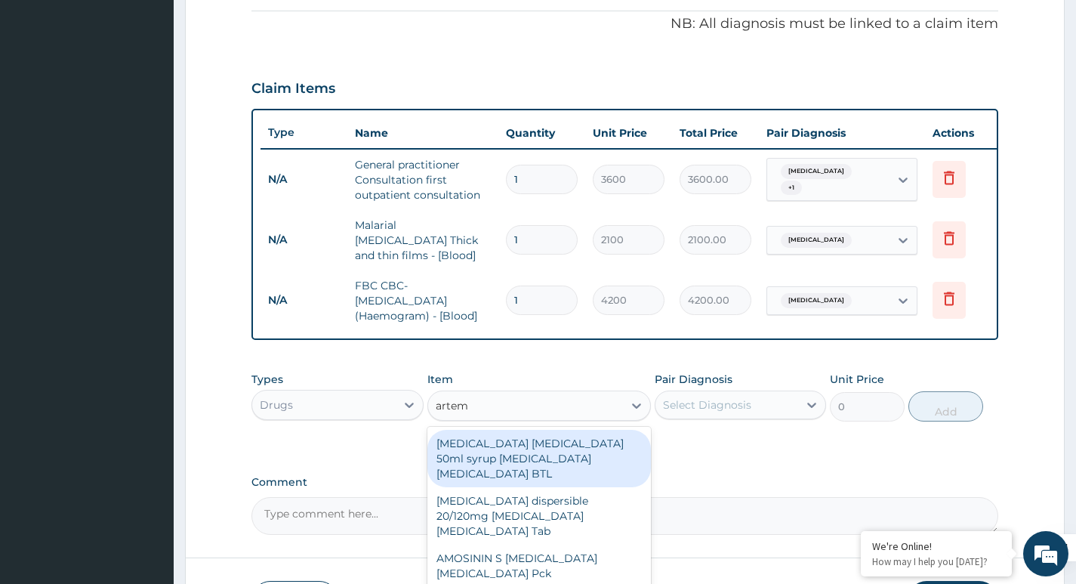
type input "arteme"
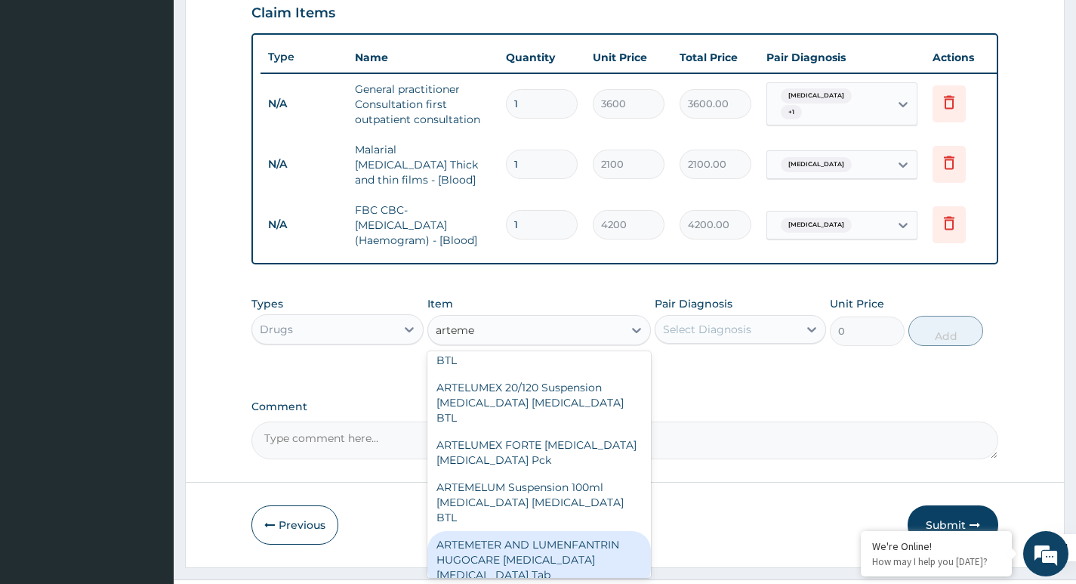
scroll to position [680, 0]
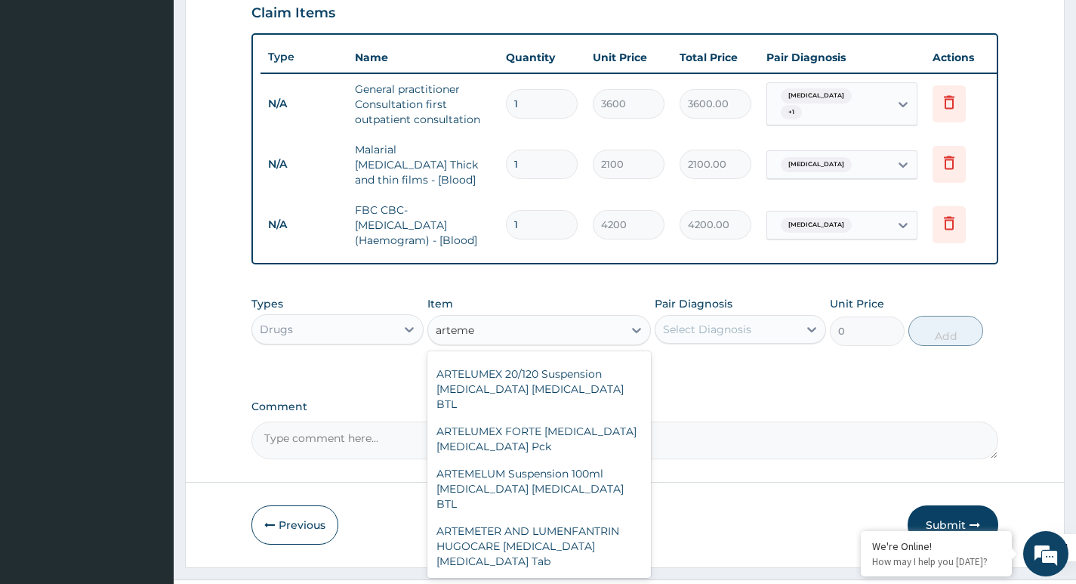
type input "402.5"
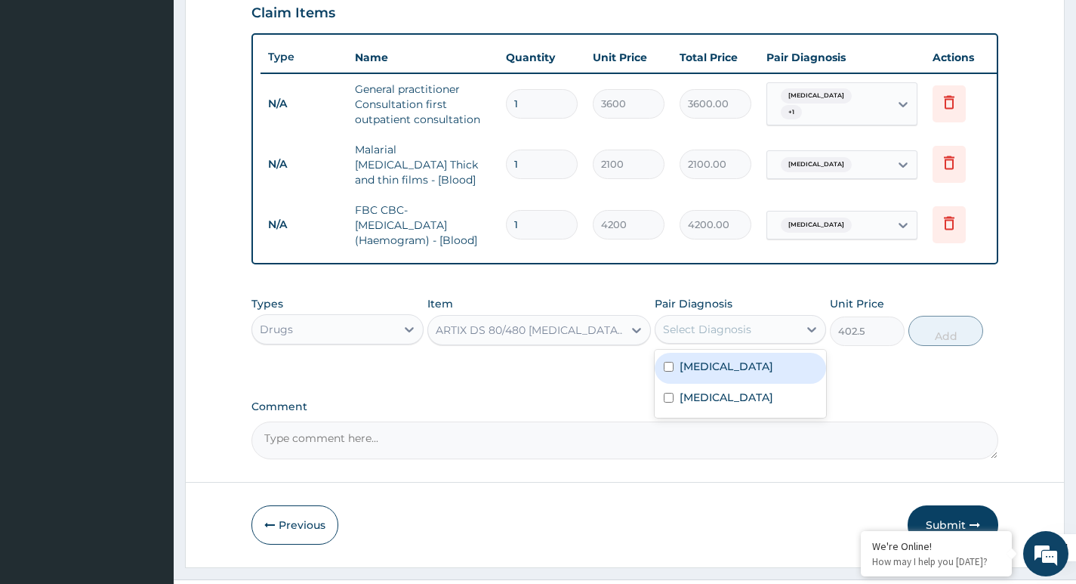
click at [724, 337] on div "Select Diagnosis" at bounding box center [707, 329] width 88 height 15
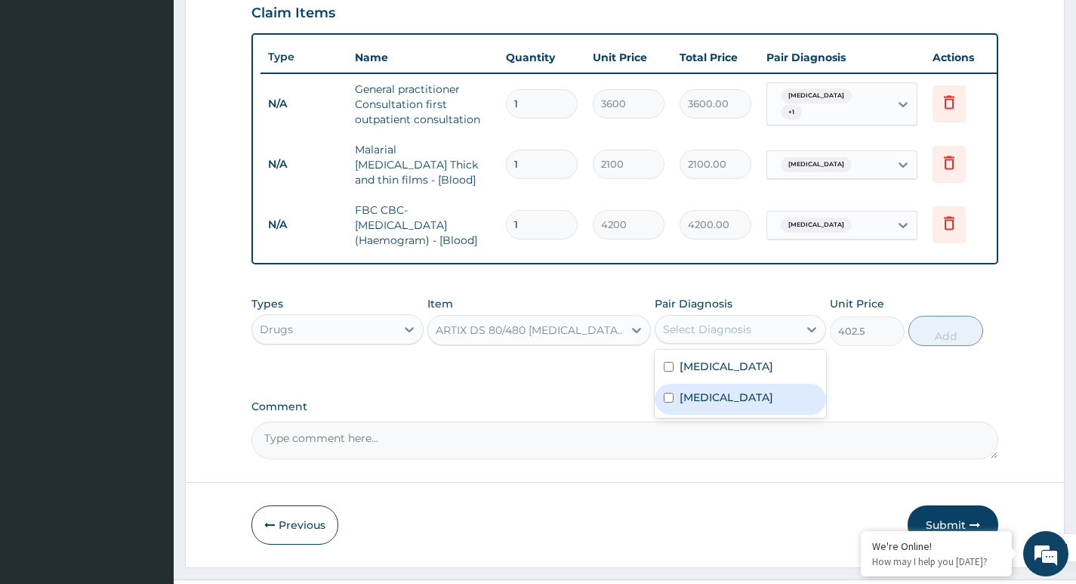
click at [723, 405] on label "Upper respiratory infection" at bounding box center [727, 397] width 94 height 15
checkbox input "true"
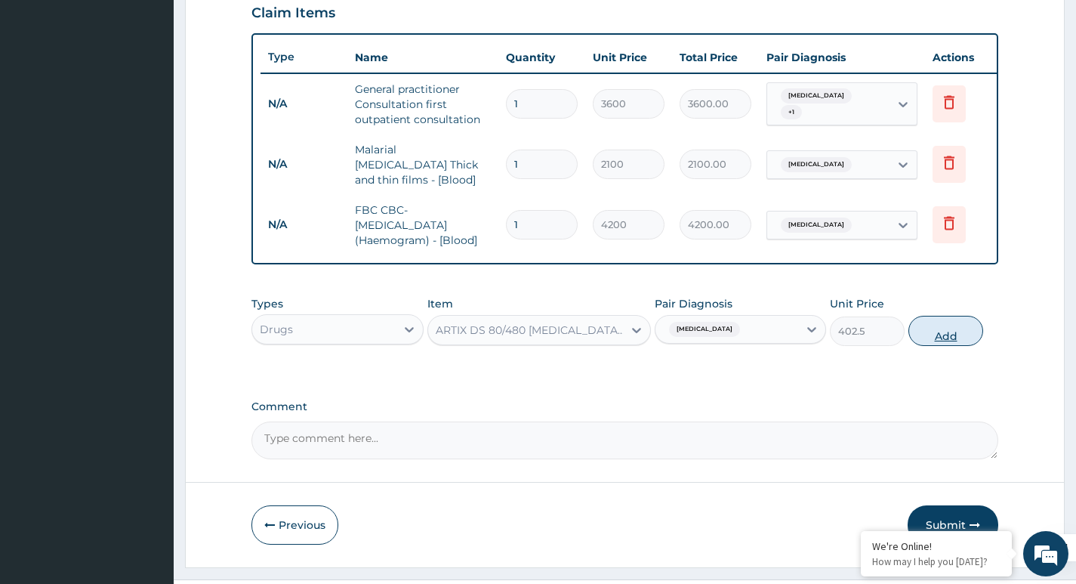
click at [959, 330] on button "Add" at bounding box center [946, 331] width 75 height 30
type input "0"
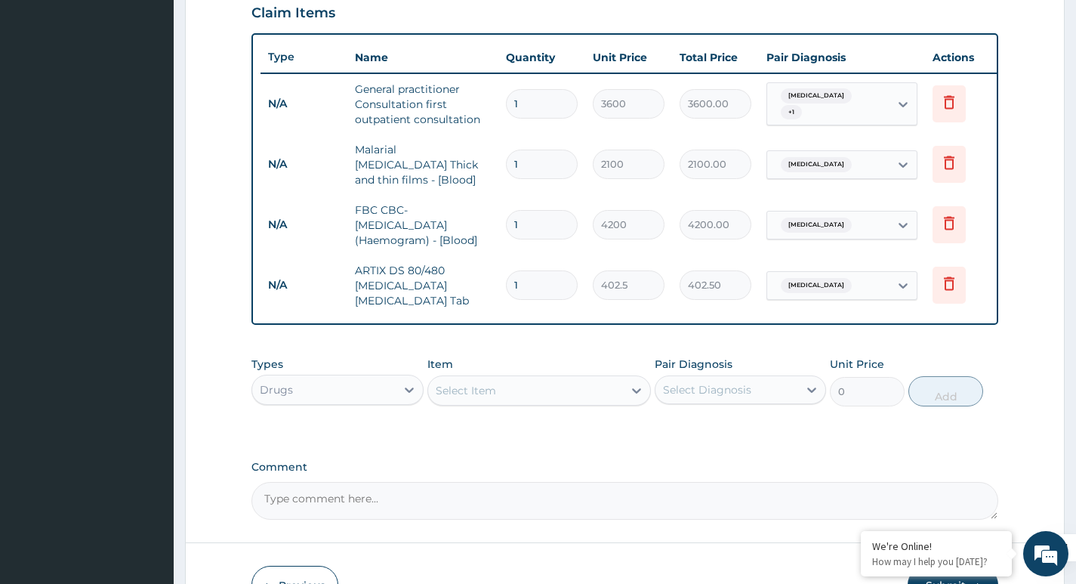
click at [486, 397] on div "Select Item" at bounding box center [466, 390] width 60 height 15
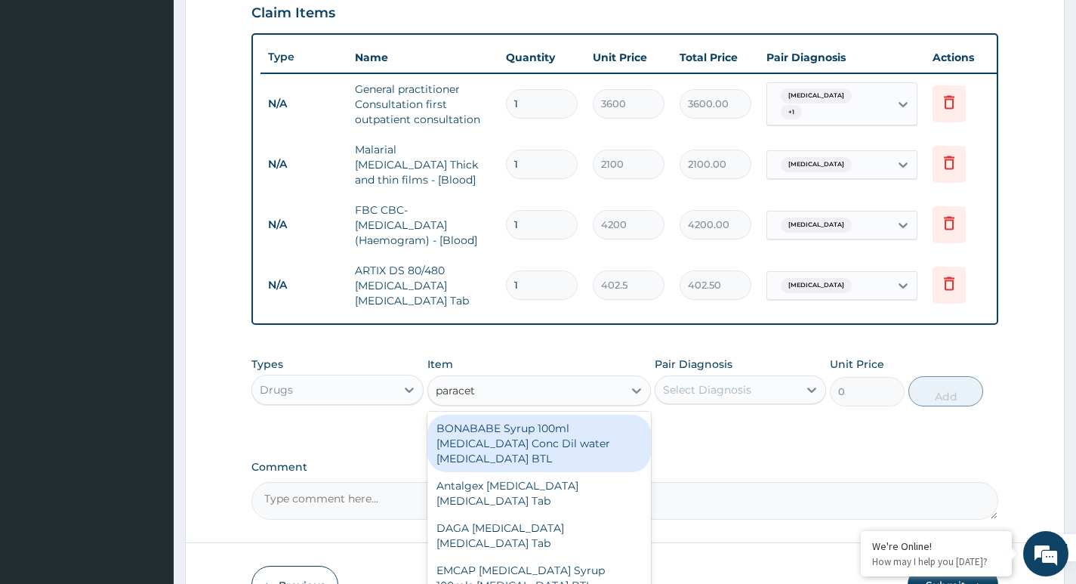
type input "paraceta"
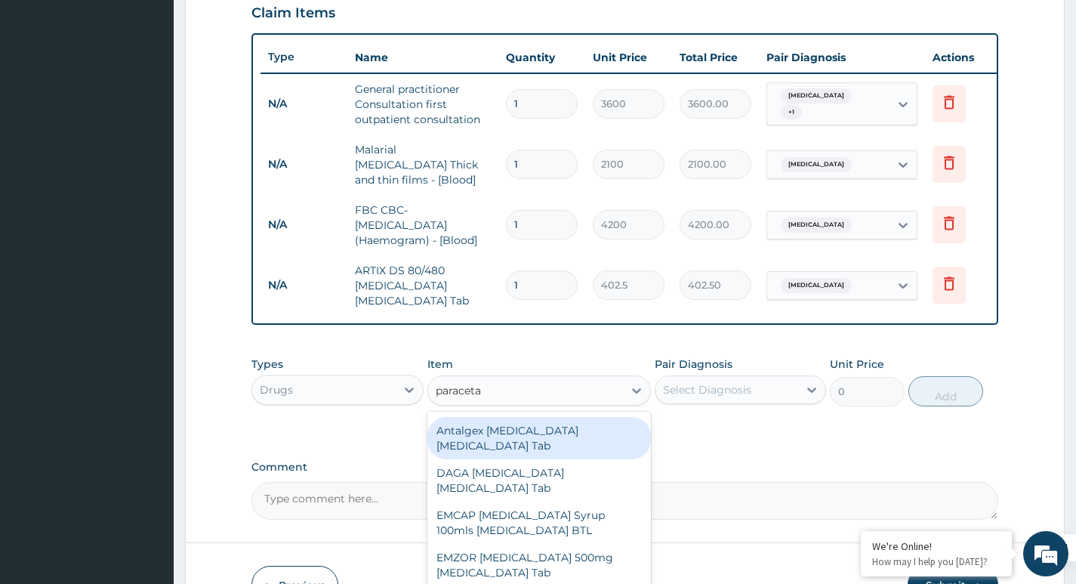
scroll to position [76, 0]
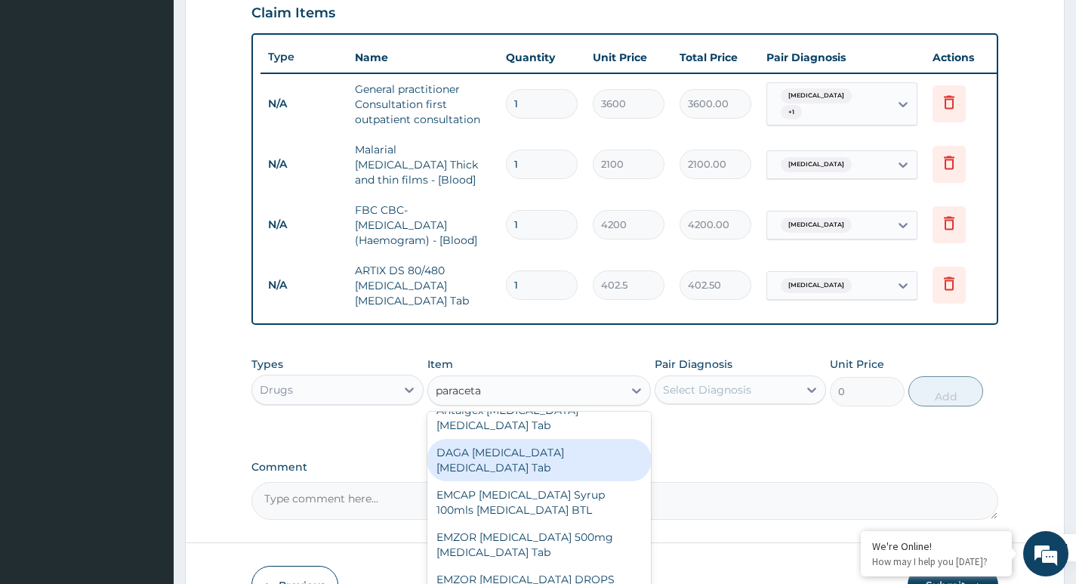
click at [509, 459] on div "DAGA PARACETAMOL Acetaminophen Tab" at bounding box center [540, 460] width 224 height 42
type input "23"
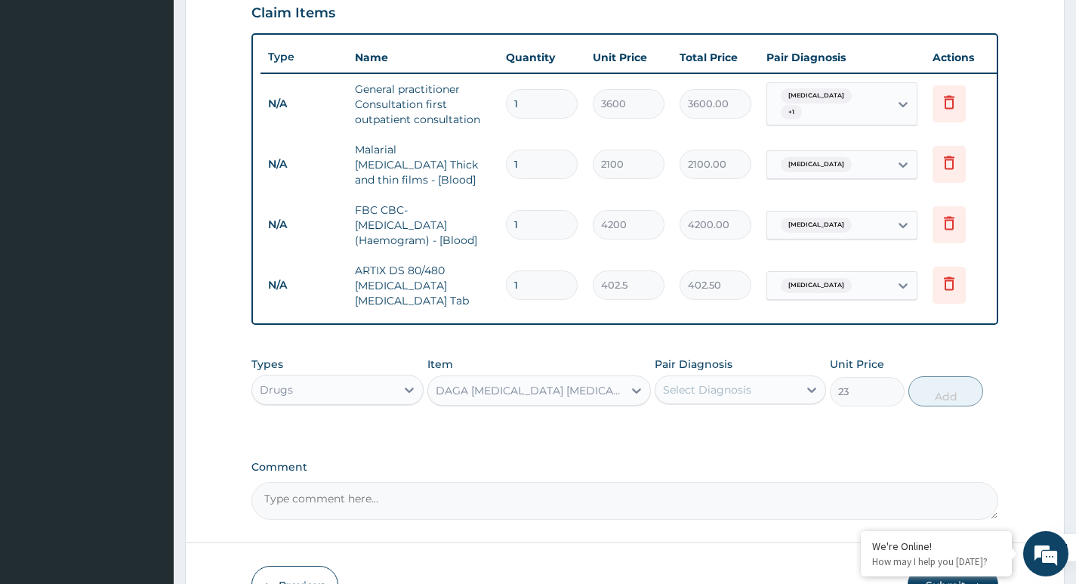
click at [728, 392] on div "Select Diagnosis" at bounding box center [707, 389] width 88 height 15
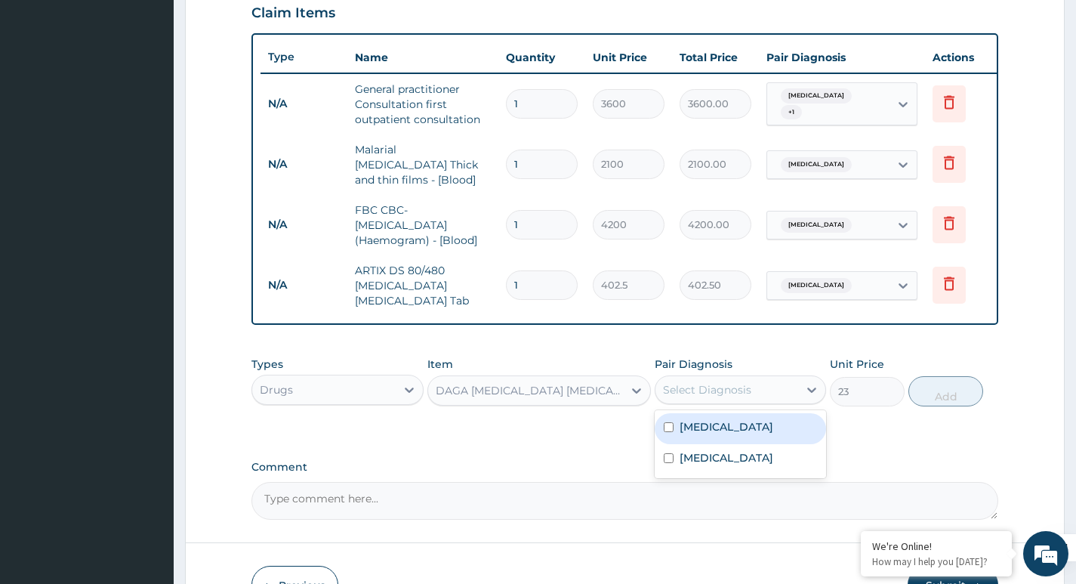
click at [698, 430] on label "Malaria" at bounding box center [727, 426] width 94 height 15
checkbox input "true"
click at [976, 391] on button "Add" at bounding box center [946, 391] width 75 height 30
type input "0"
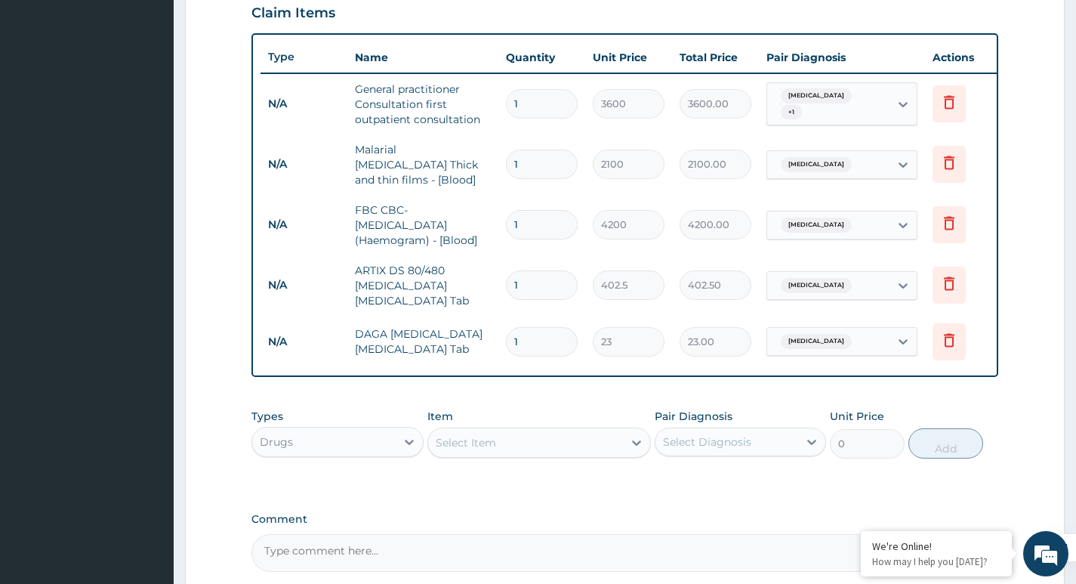
click at [476, 450] on div "Select Item" at bounding box center [466, 442] width 60 height 15
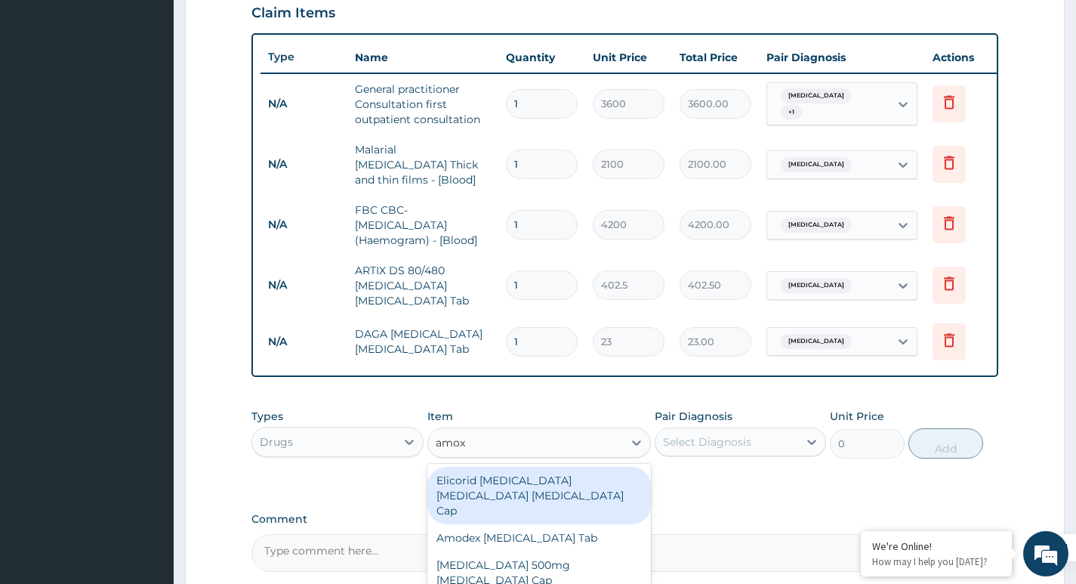
type input "amoxi"
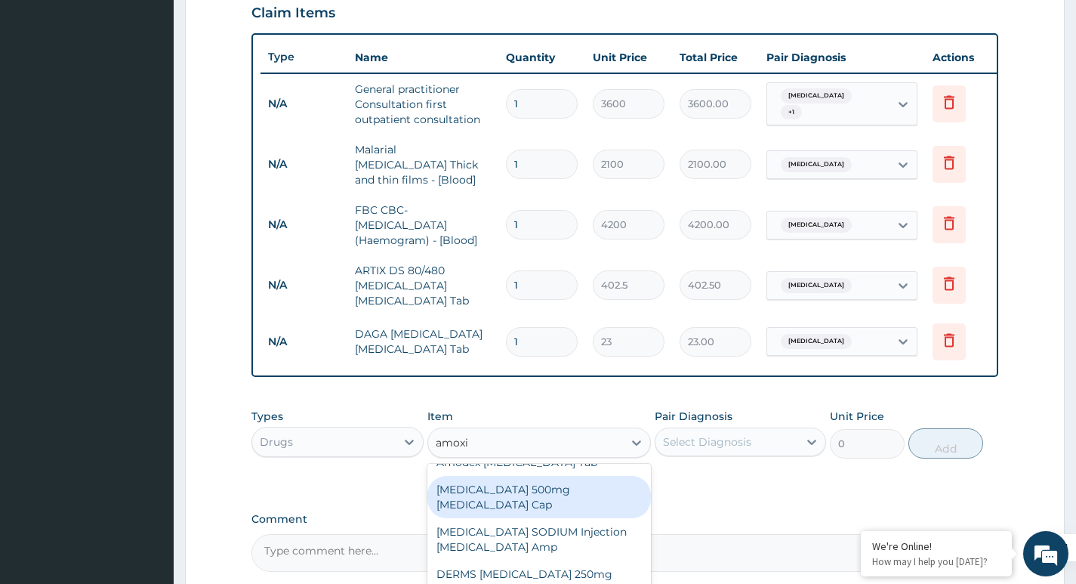
click at [523, 482] on div "AMOXICILLIN 500mg Amoxicillin Cap" at bounding box center [540, 497] width 224 height 42
type input "80.5"
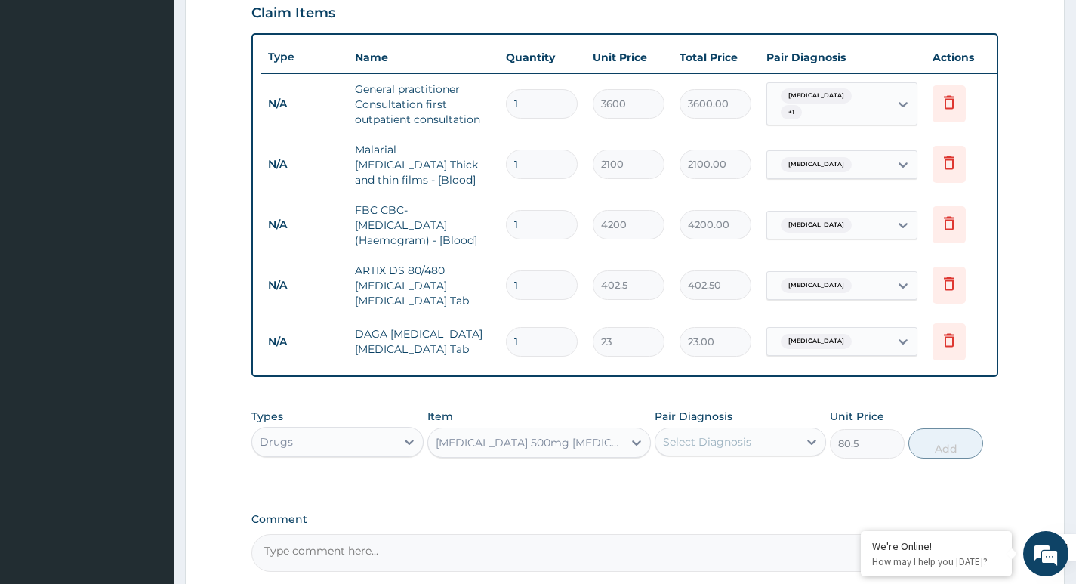
click at [713, 433] on div "Select Diagnosis" at bounding box center [727, 442] width 143 height 24
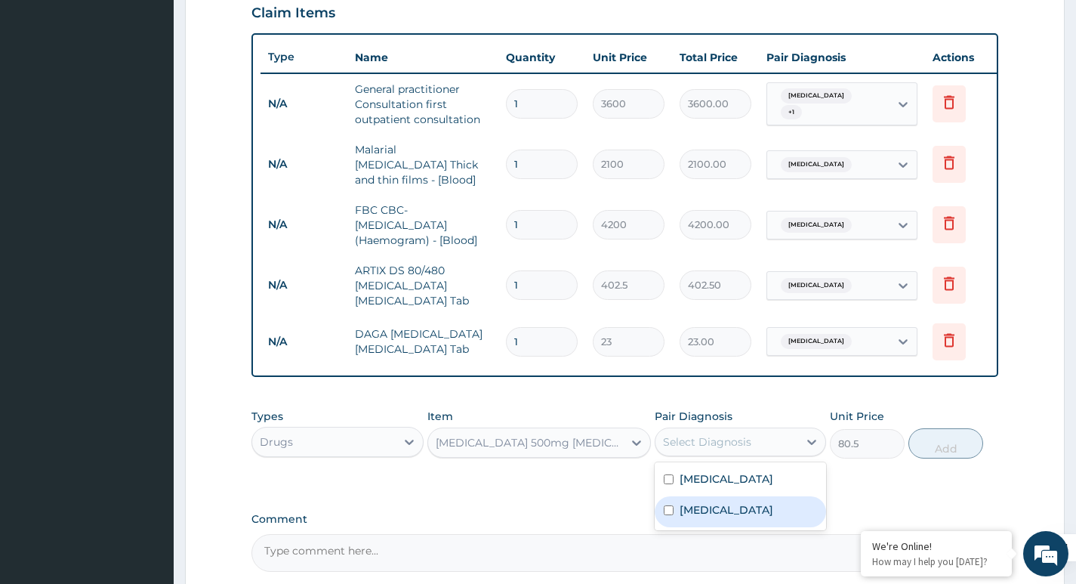
click at [731, 505] on label "Upper respiratory infection" at bounding box center [727, 509] width 94 height 15
checkbox input "true"
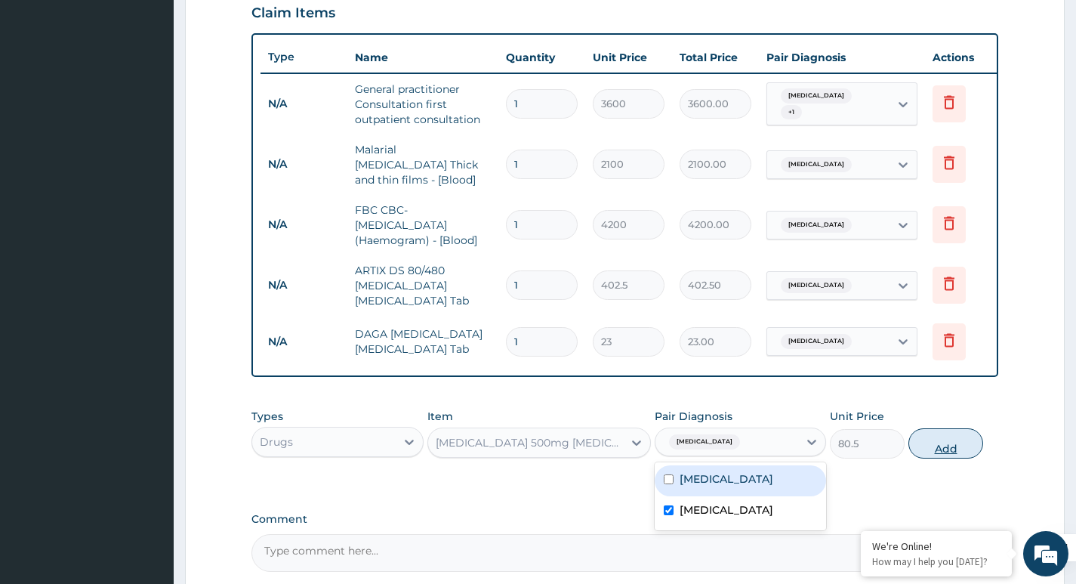
click at [959, 449] on button "Add" at bounding box center [946, 443] width 75 height 30
type input "0"
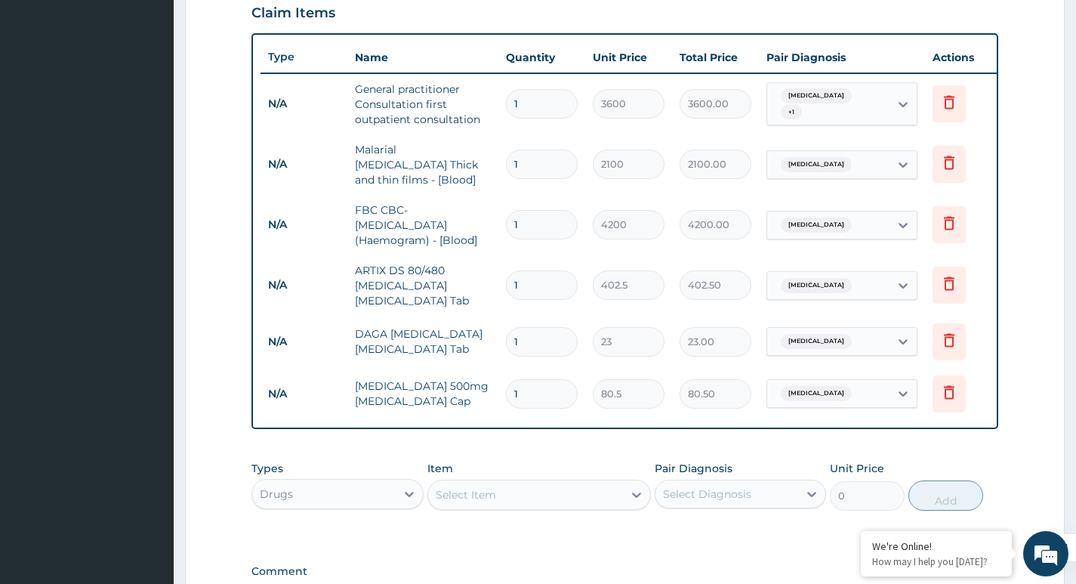
type input "14"
type input "1127.00"
type input "14"
click at [536, 332] on input "1" at bounding box center [542, 341] width 72 height 29
type input "0.00"
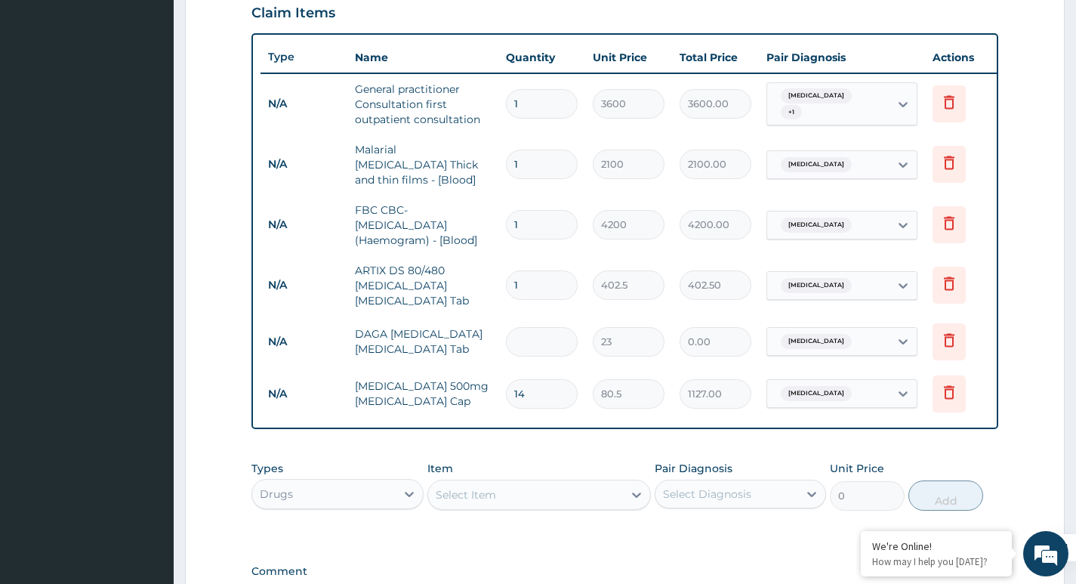
type input "4"
type input "92.00"
type input "42"
type input "966.00"
type input "42"
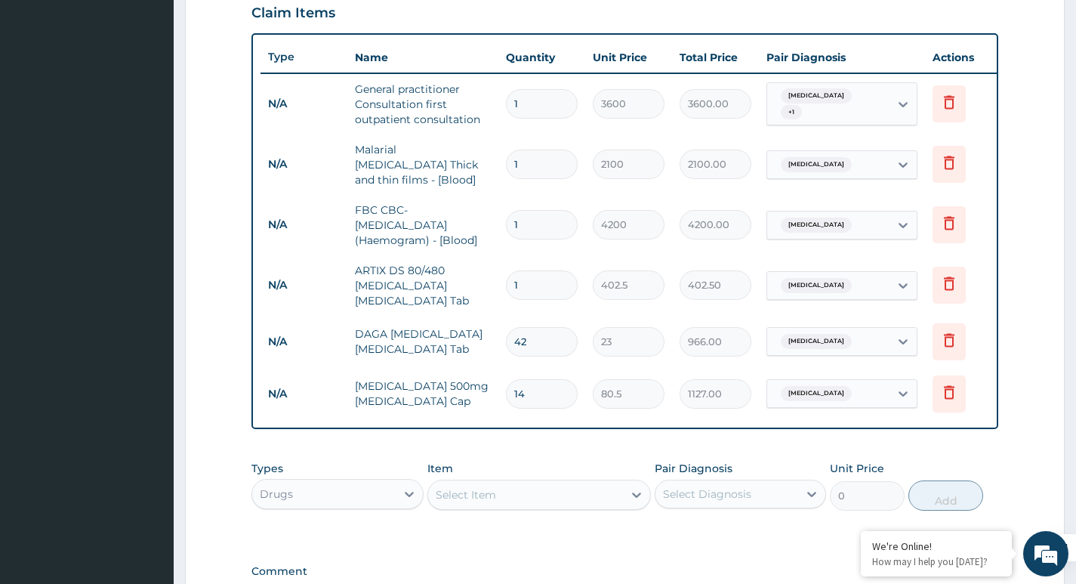
click at [541, 280] on input "1" at bounding box center [542, 284] width 72 height 29
type input "0.00"
type input "6"
type input "2415.00"
type input "6"
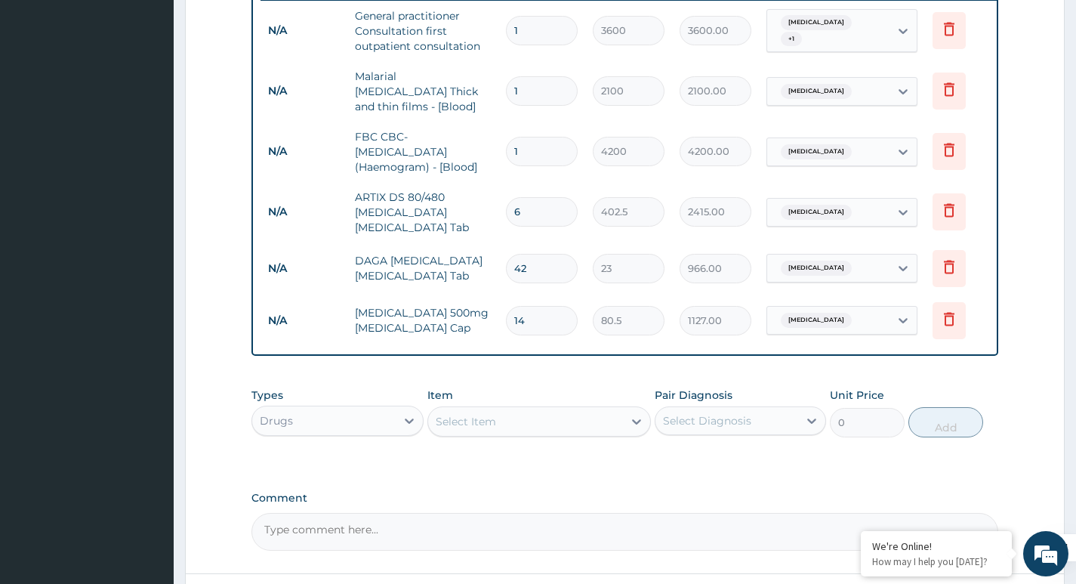
scroll to position [730, 0]
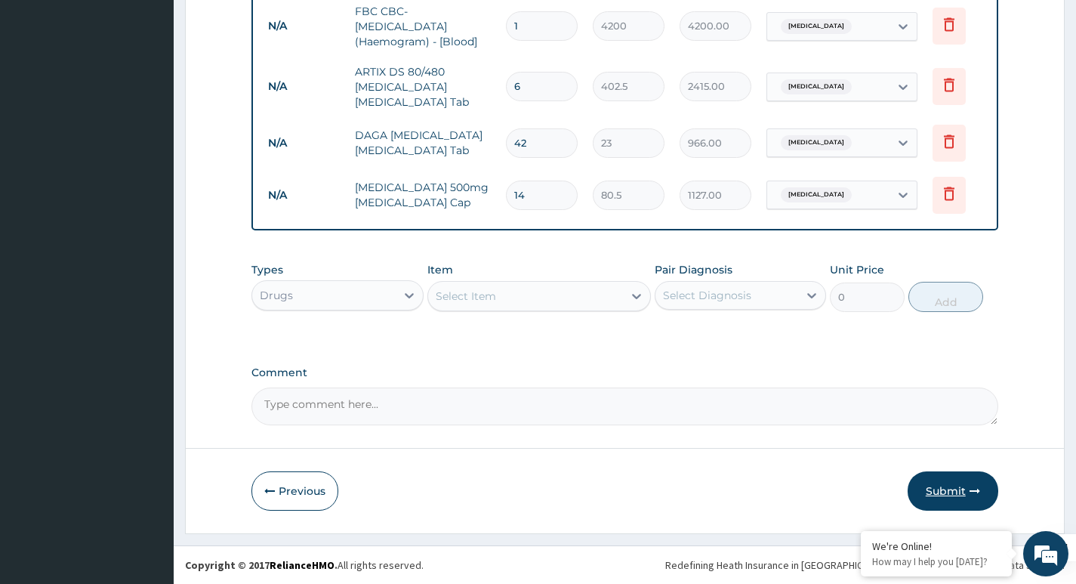
click at [952, 495] on button "Submit" at bounding box center [953, 490] width 91 height 39
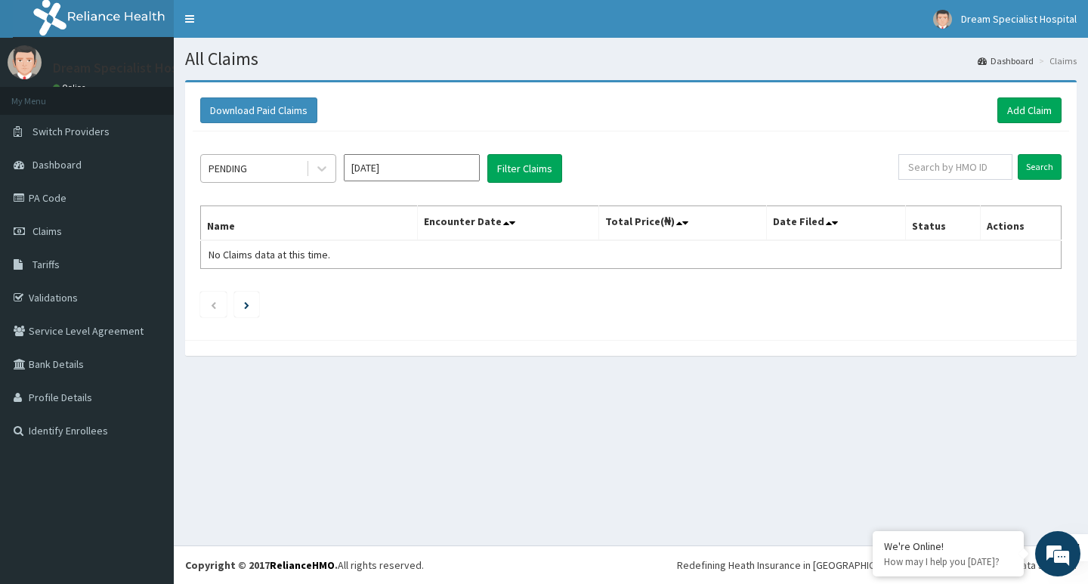
click at [219, 167] on div "PENDING" at bounding box center [227, 168] width 39 height 15
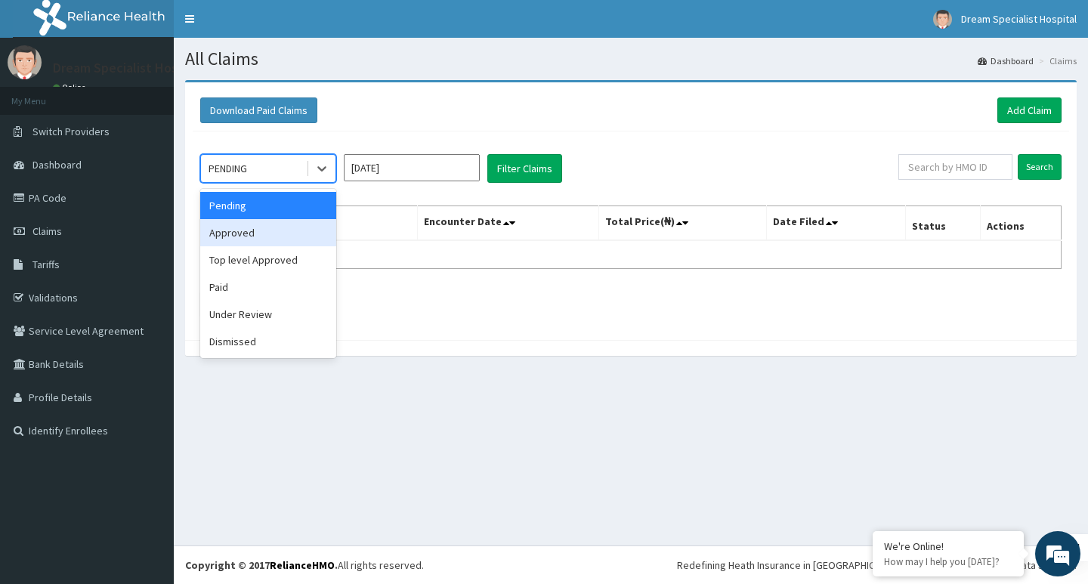
click at [236, 230] on div "Approved" at bounding box center [268, 232] width 136 height 27
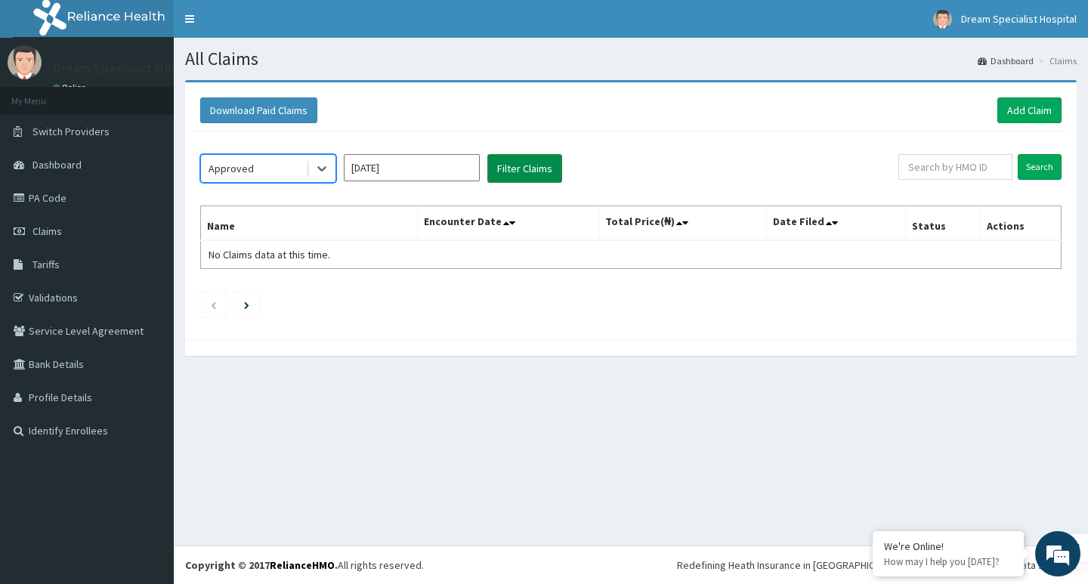
click at [526, 171] on button "Filter Claims" at bounding box center [524, 168] width 75 height 29
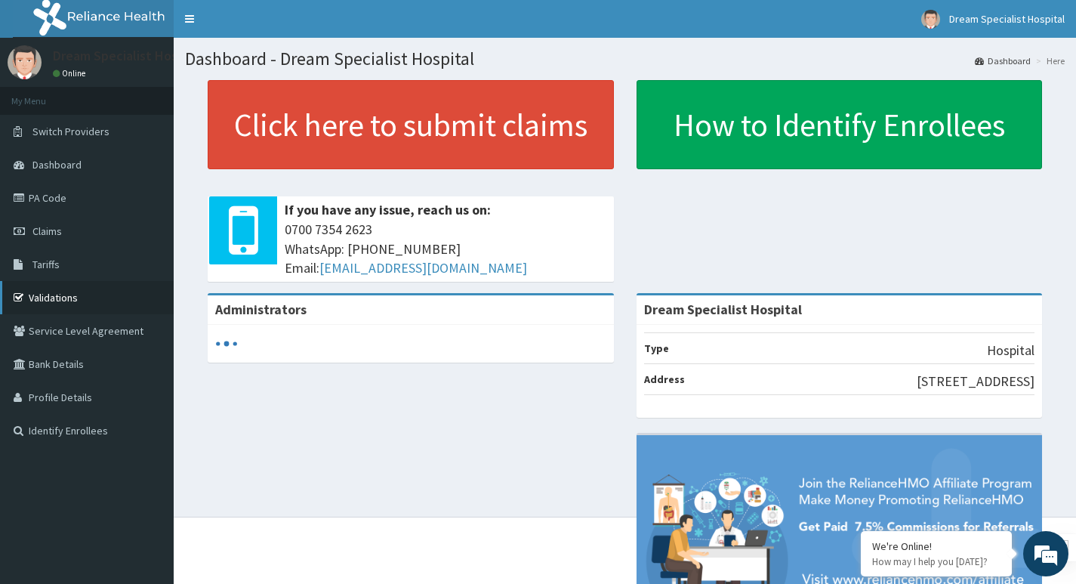
click at [29, 296] on link "Validations" at bounding box center [87, 297] width 174 height 33
